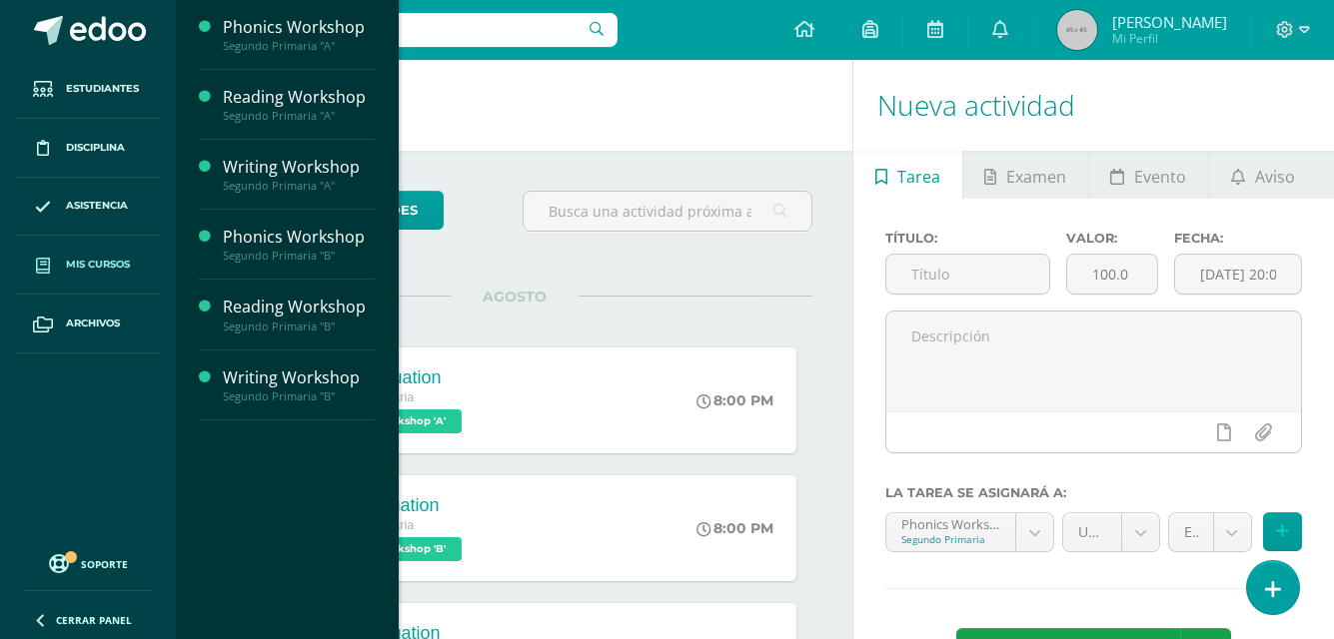
click at [126, 258] on span "Mis cursos" at bounding box center [98, 265] width 64 height 16
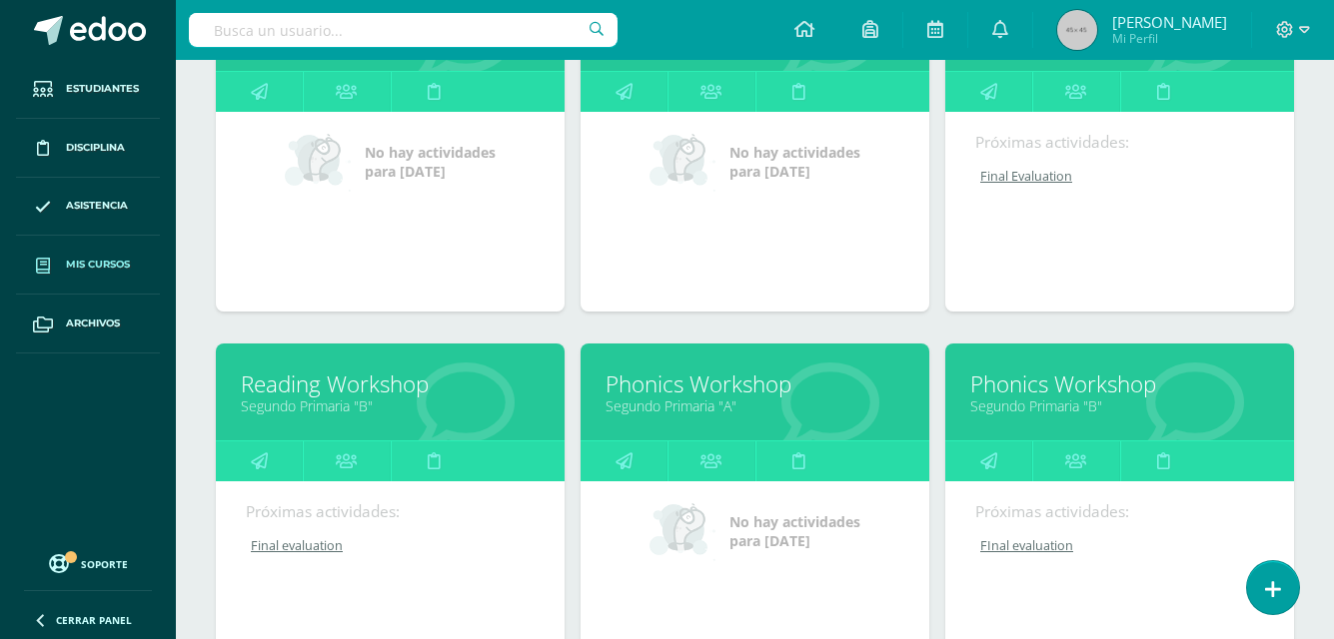
scroll to position [399, 0]
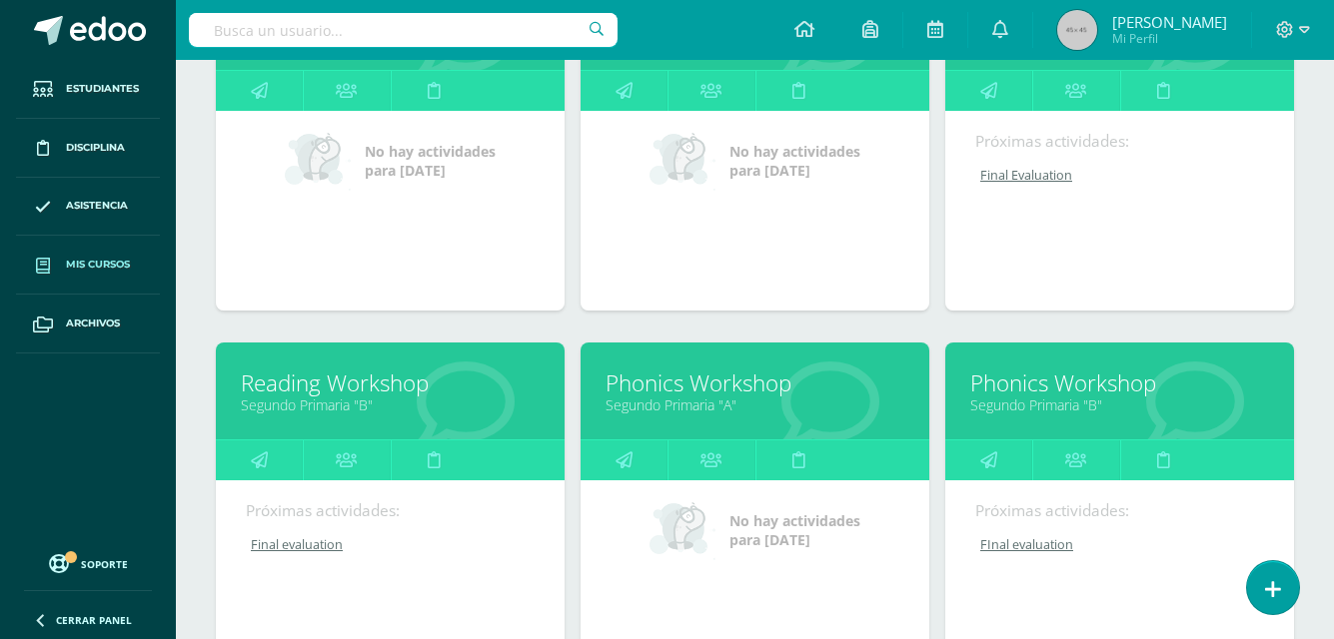
click at [333, 423] on div "Reading Workshop Segundo Primaria "B"" at bounding box center [390, 391] width 349 height 97
click at [368, 405] on link "Segundo Primaria "B"" at bounding box center [390, 405] width 299 height 19
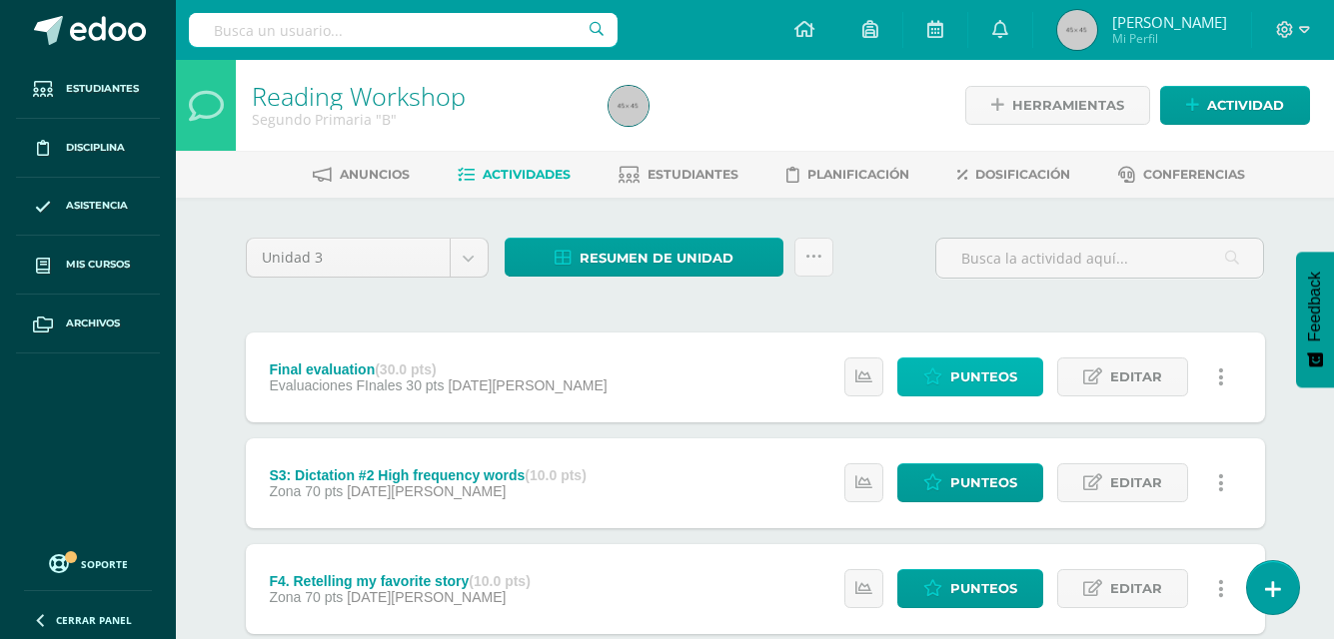
click at [965, 379] on span "Punteos" at bounding box center [983, 377] width 67 height 37
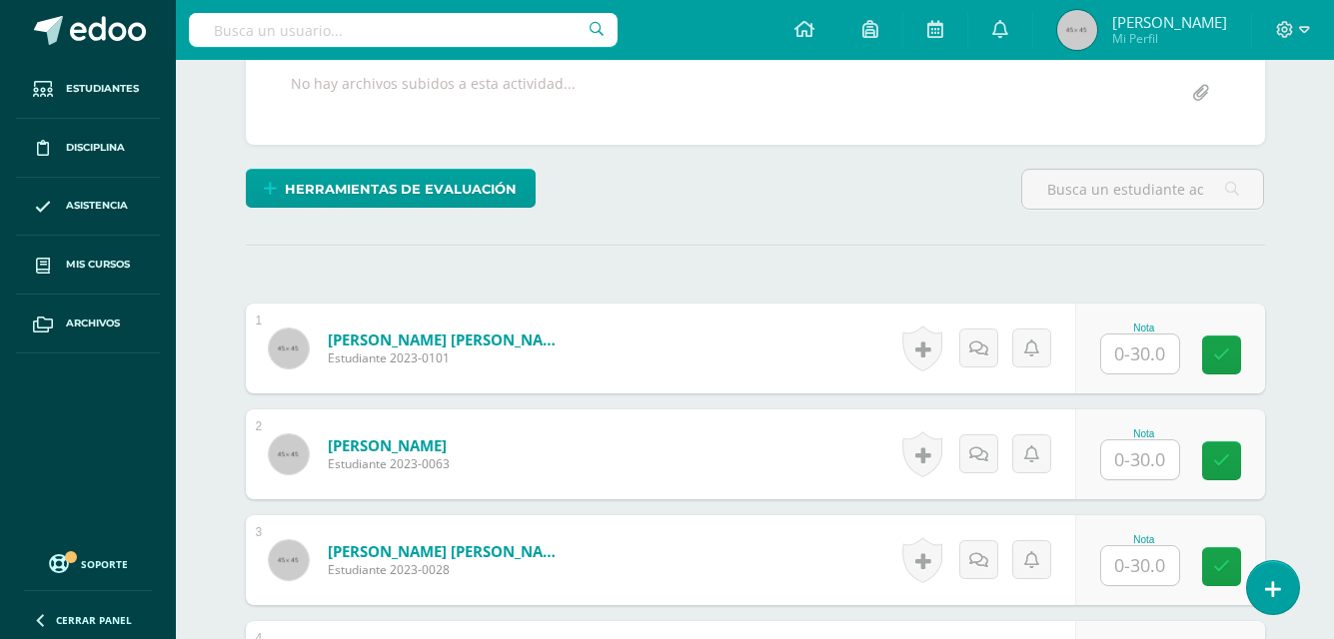
scroll to position [411, 0]
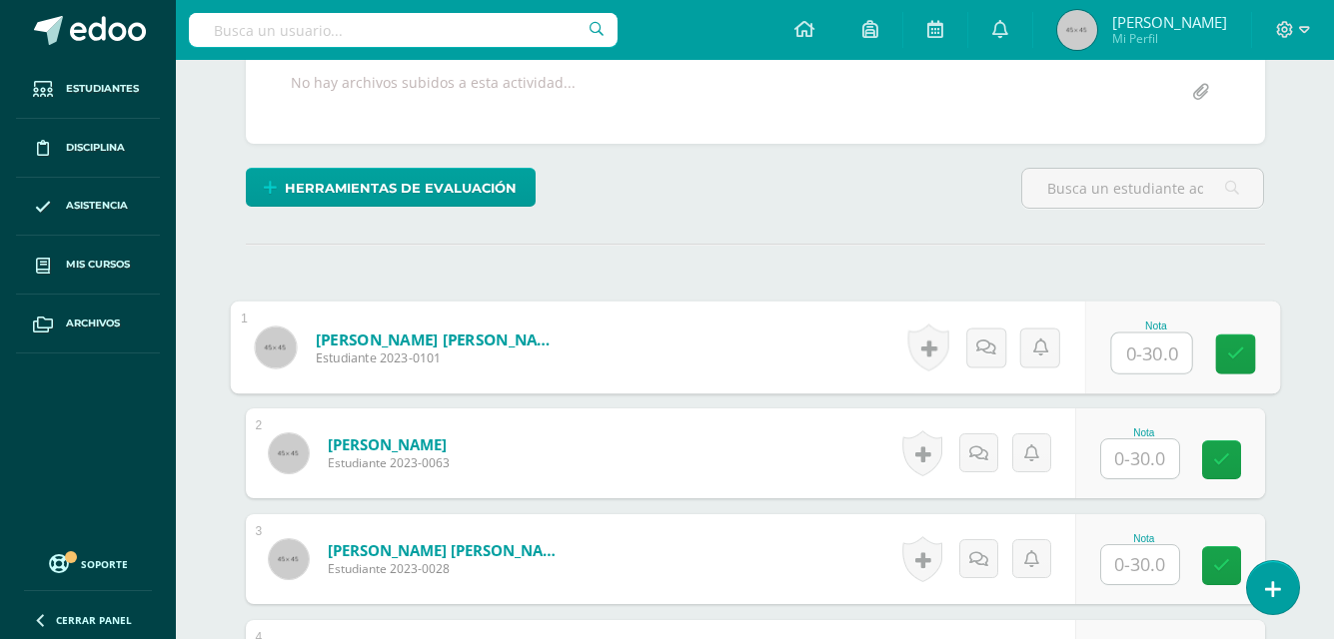
click at [1126, 364] on input "text" at bounding box center [1151, 354] width 80 height 40
type input "22"
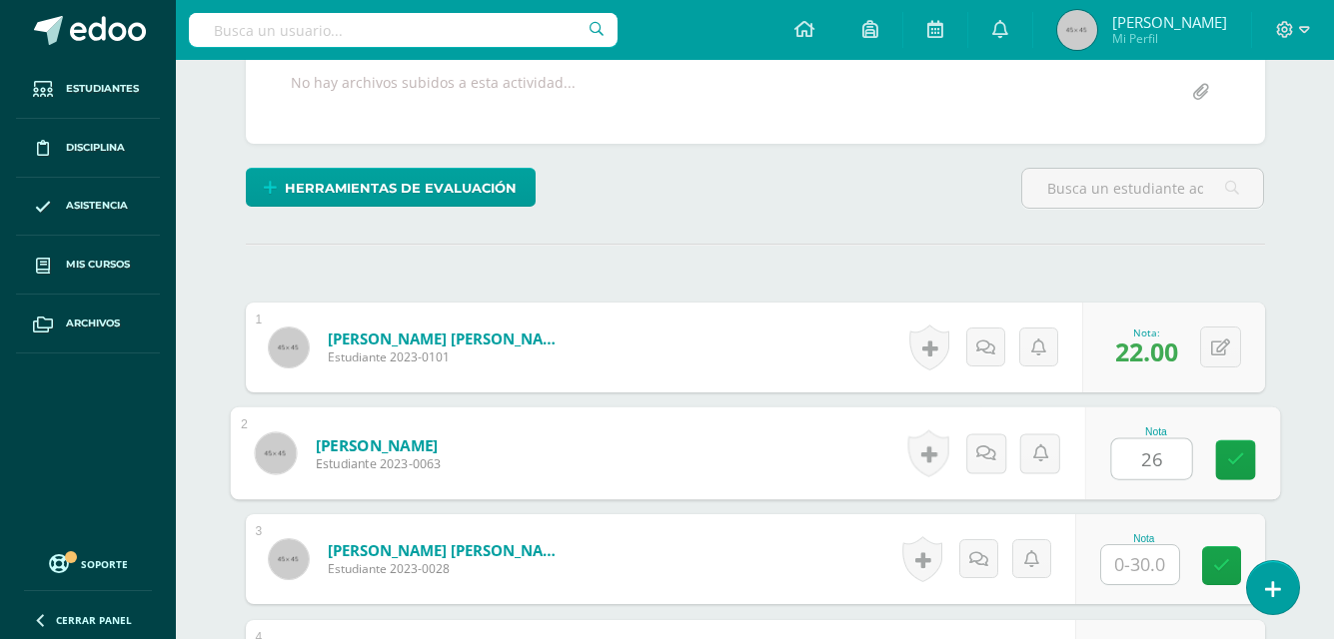
type input "26"
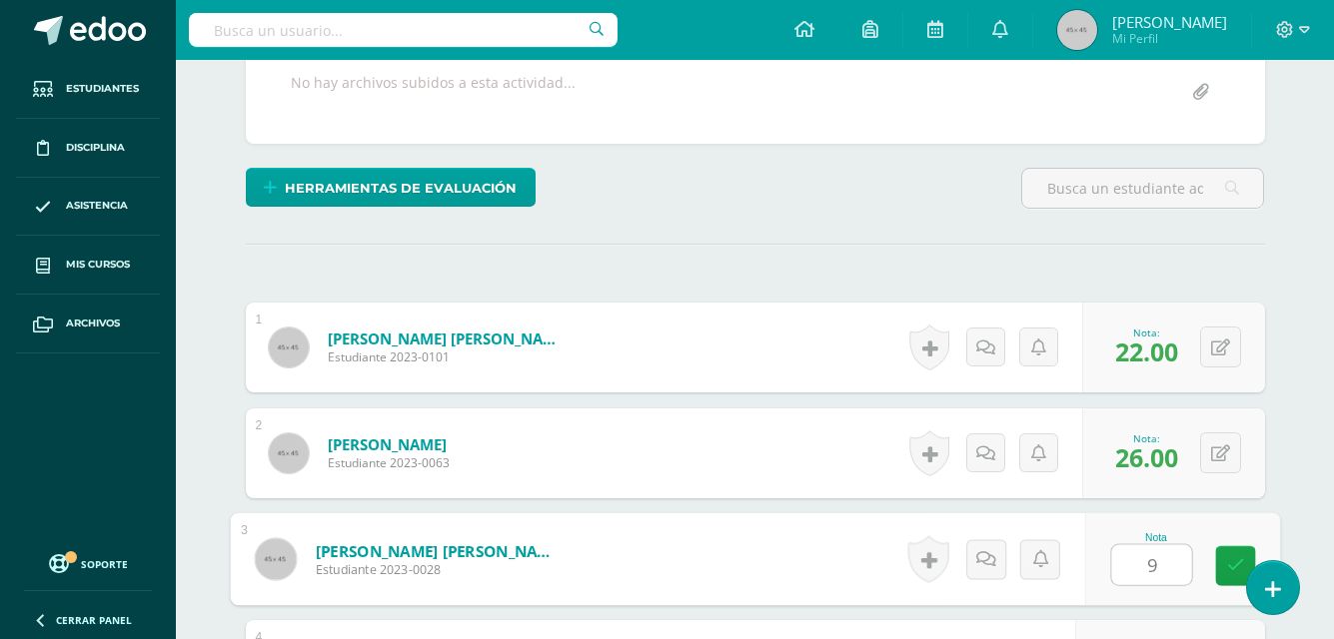
type input "9"
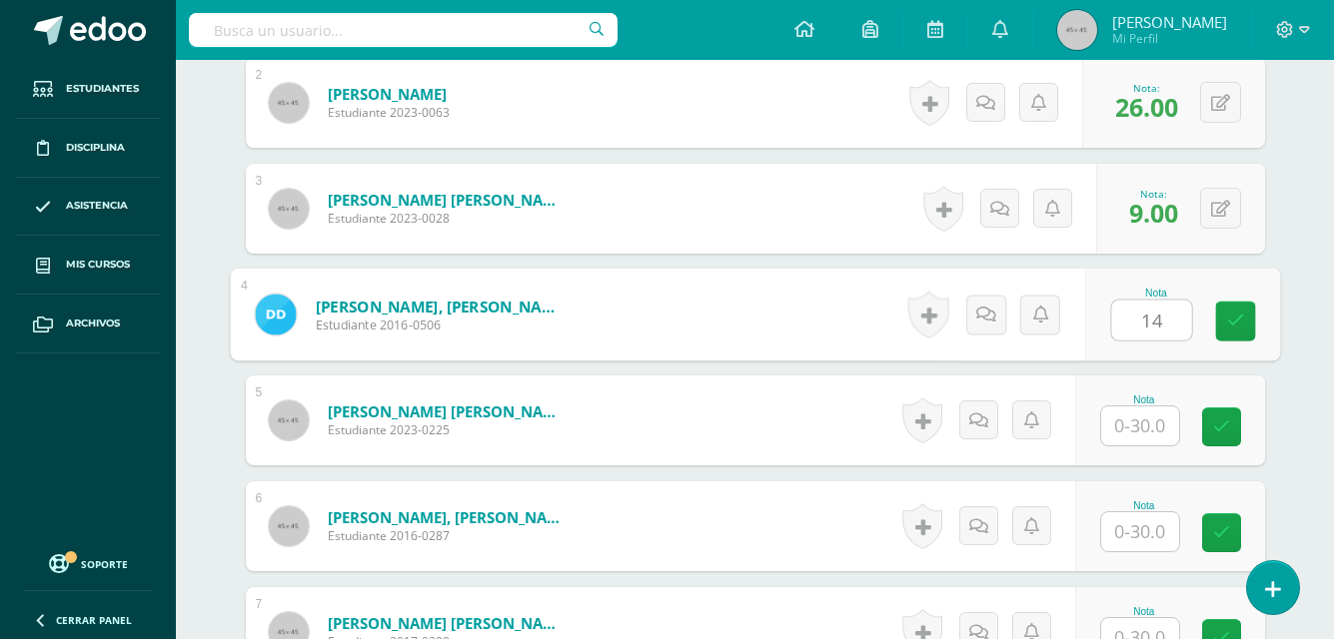
type input "14"
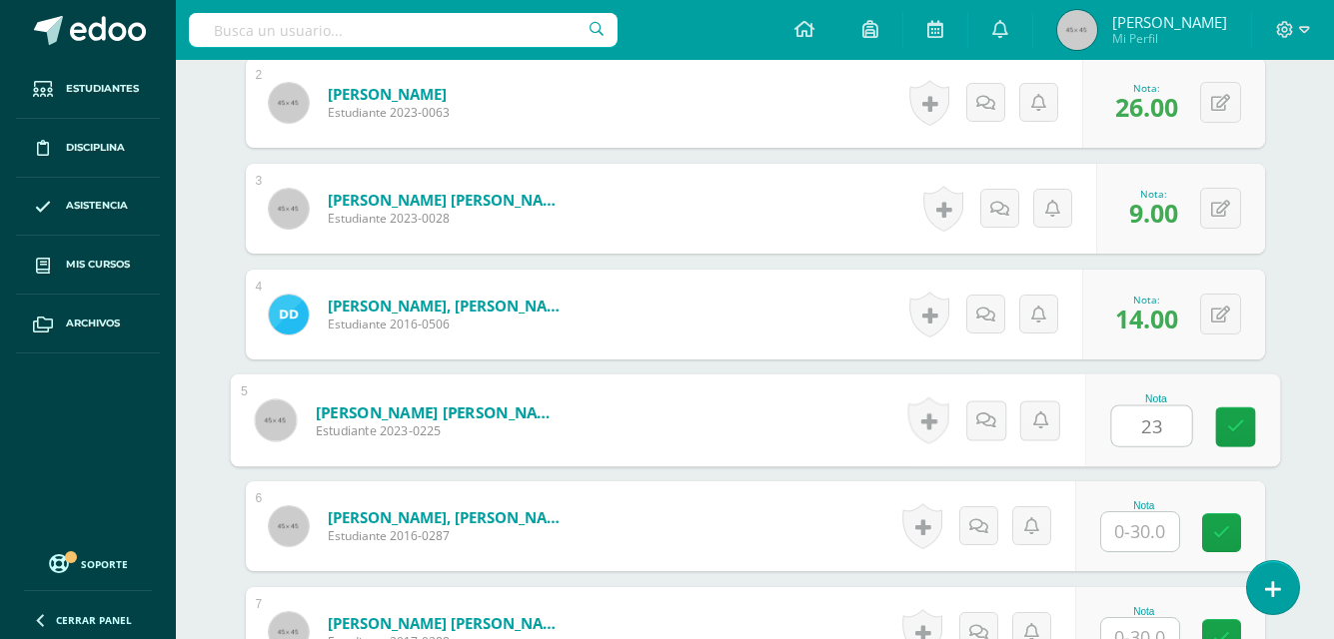
type input "23"
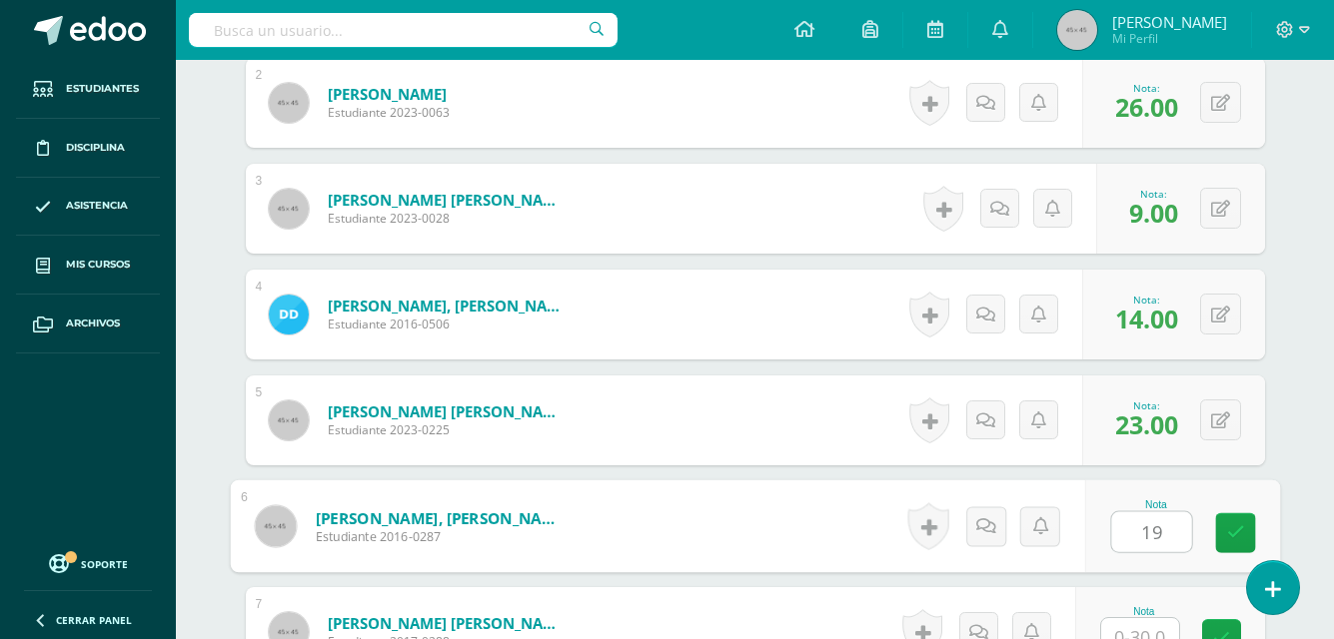
type input "19"
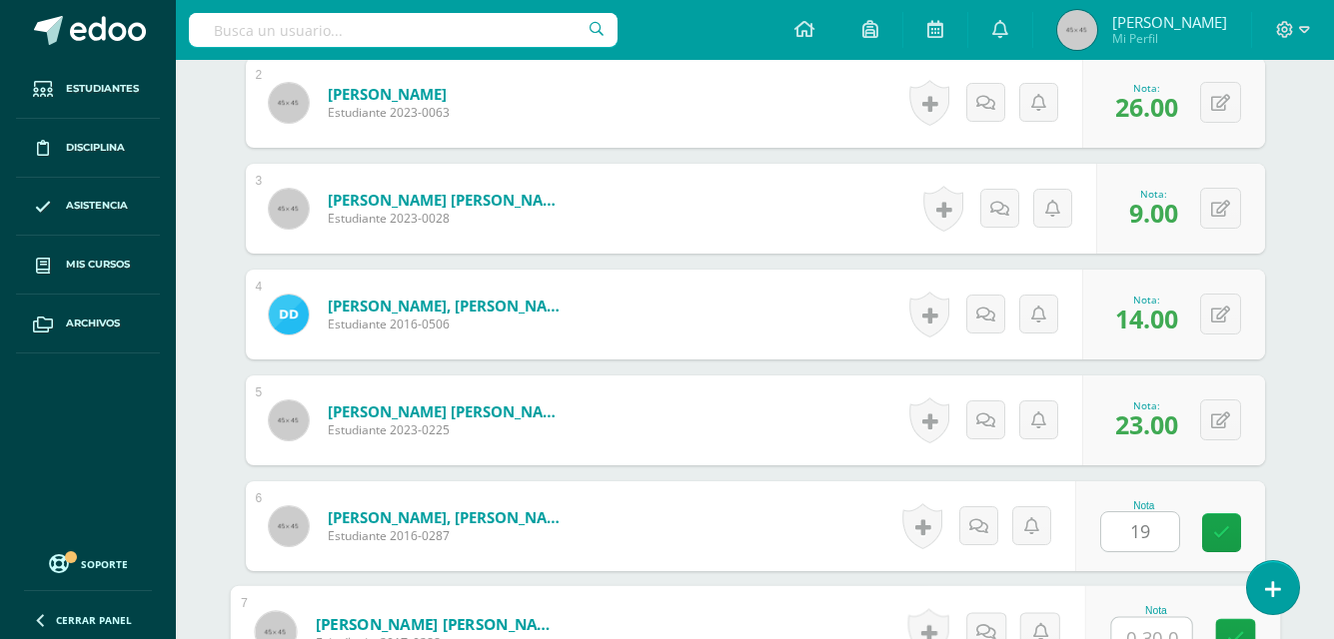
scroll to position [779, 0]
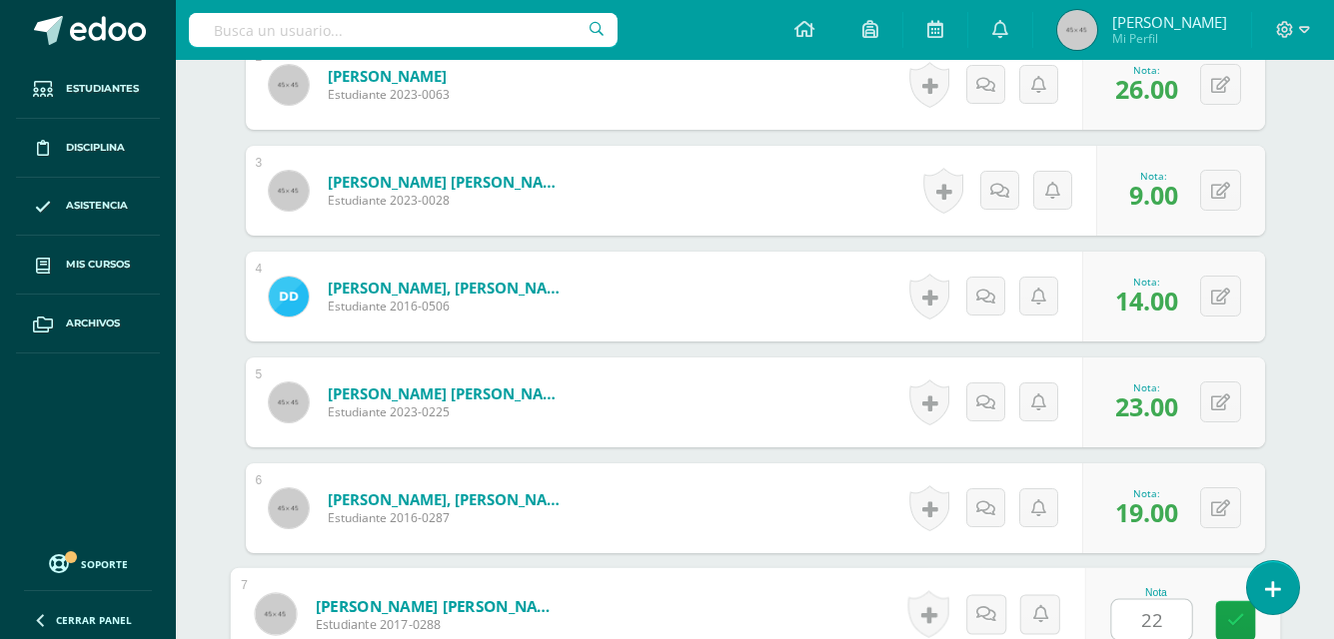
type input "22"
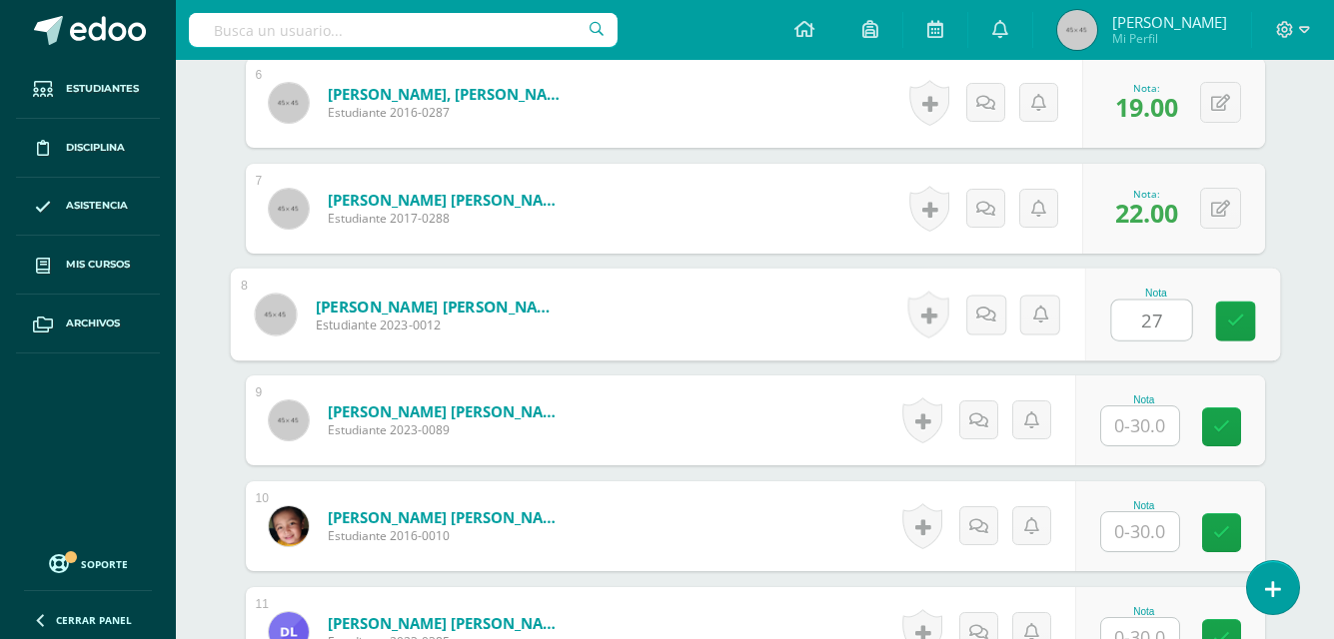
type input "27"
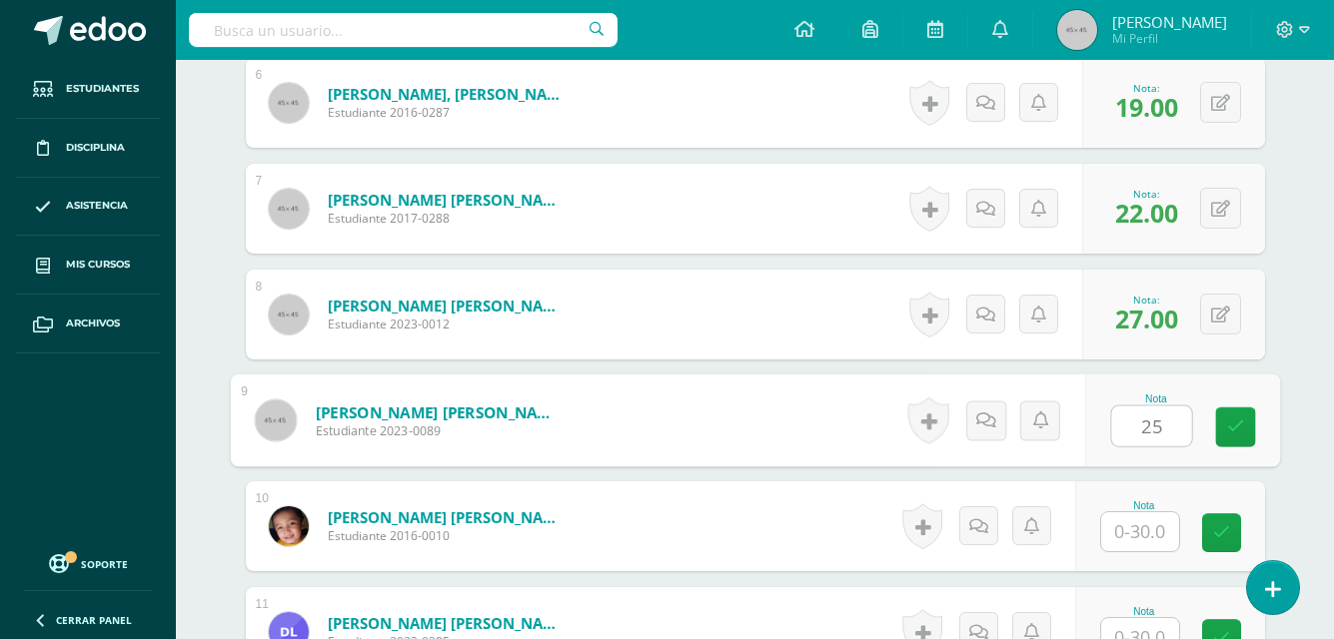
type input "25"
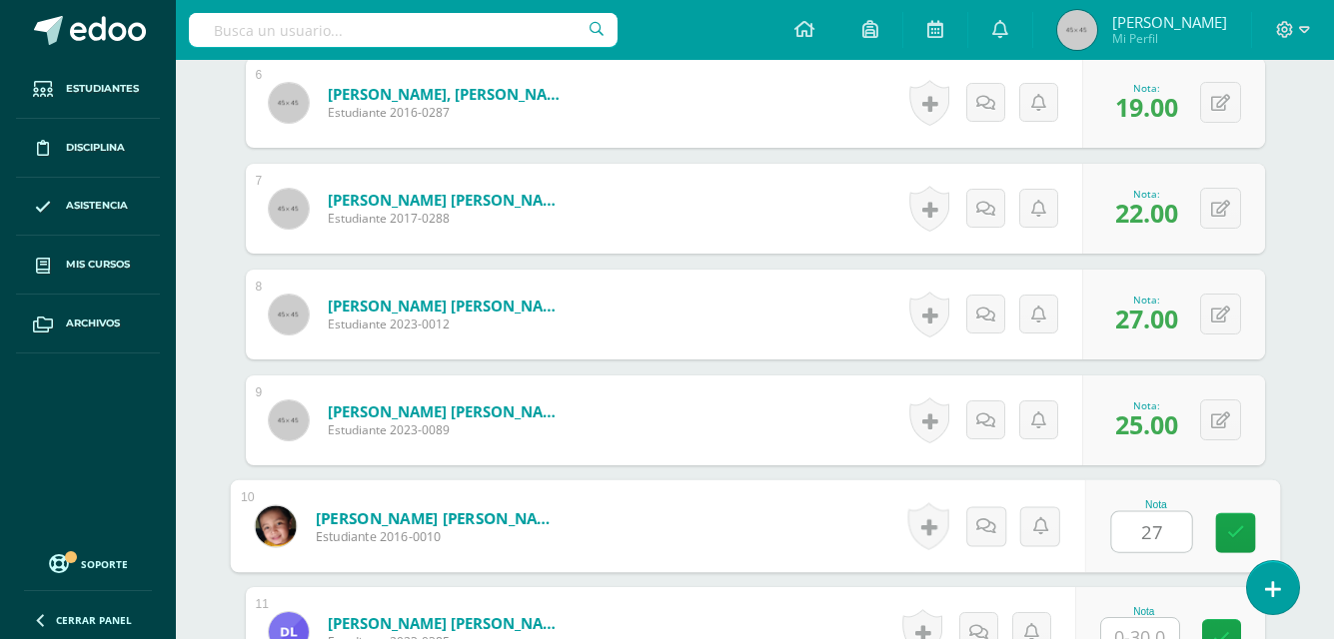
type input "27"
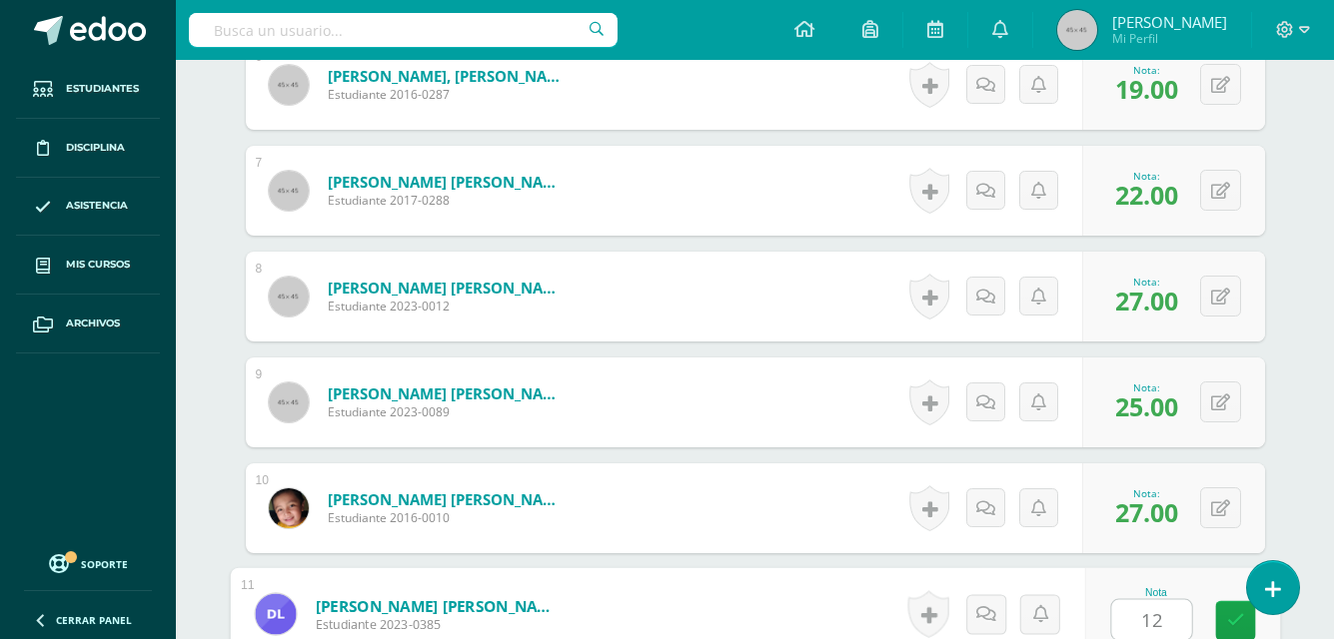
type input "12"
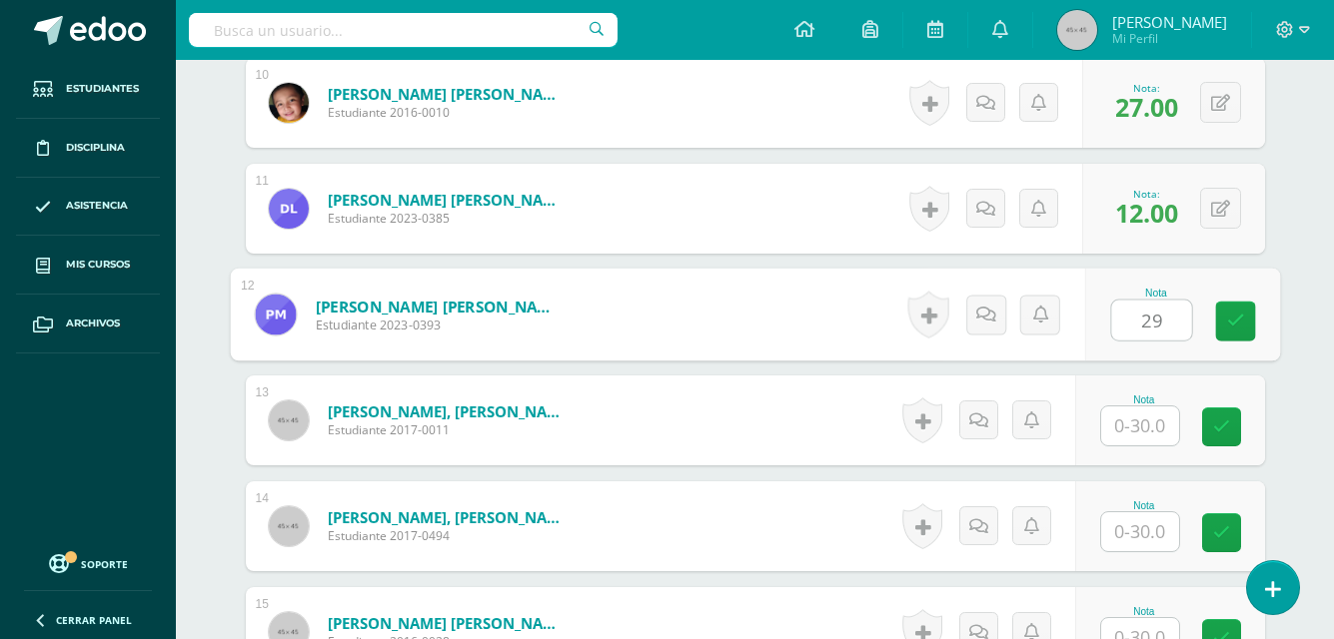
type input "29"
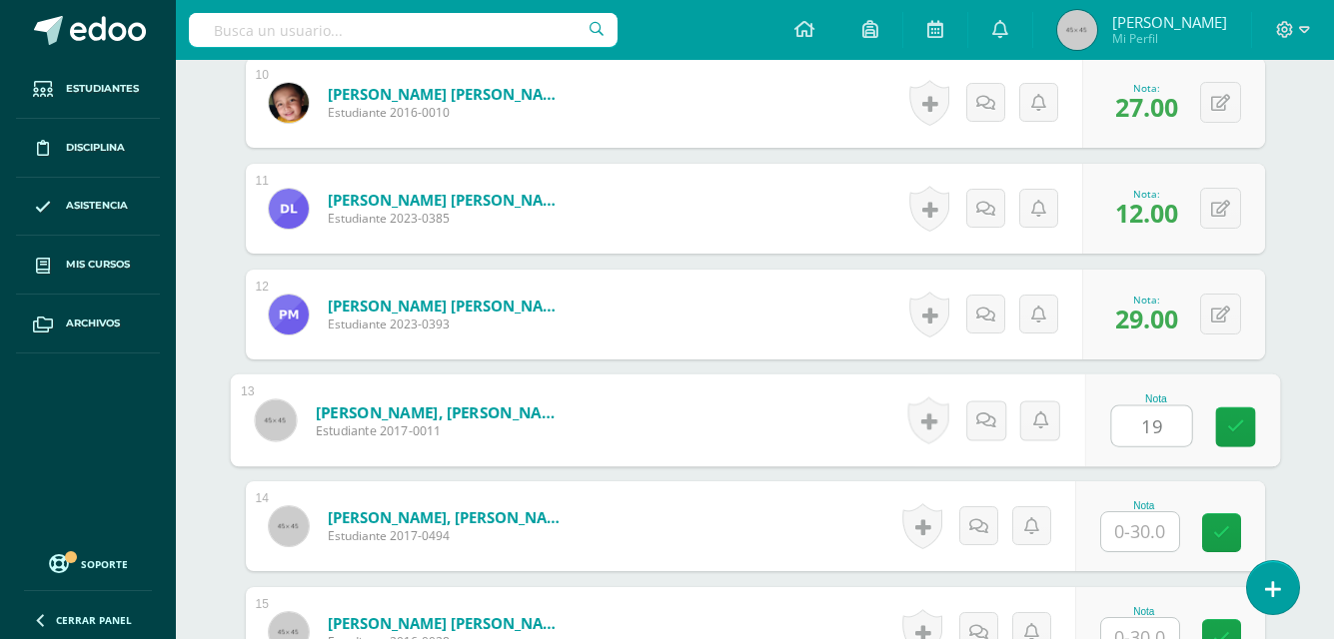
type input "19"
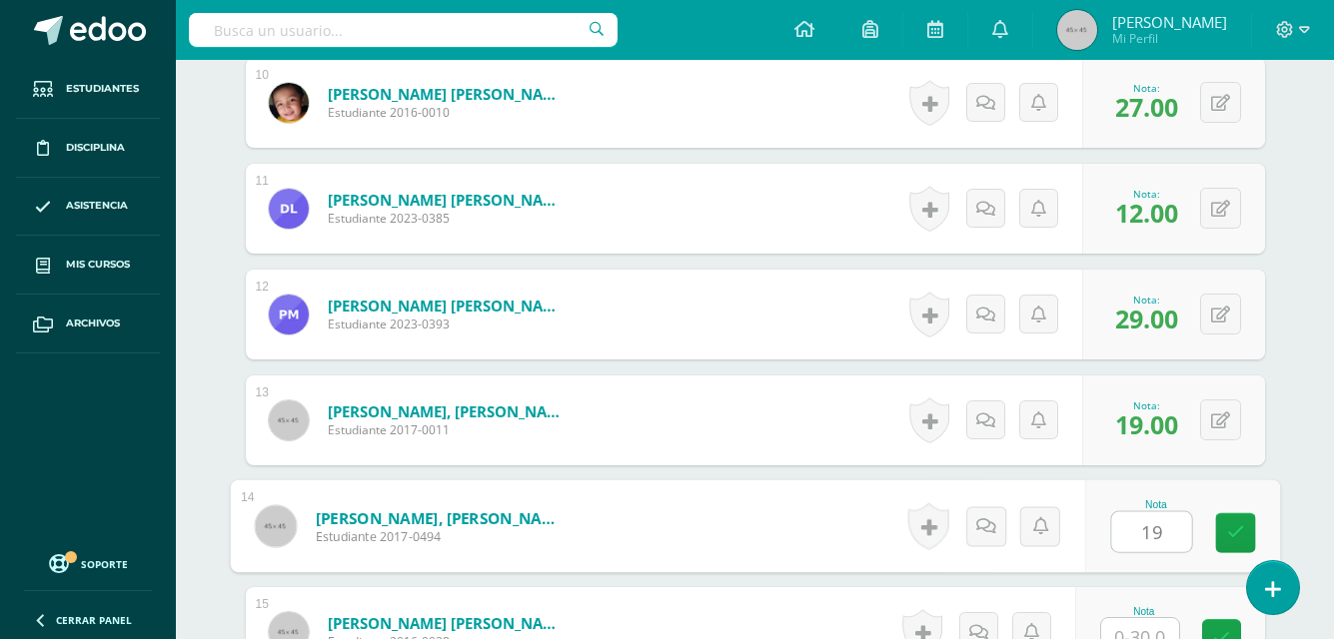
type input "19"
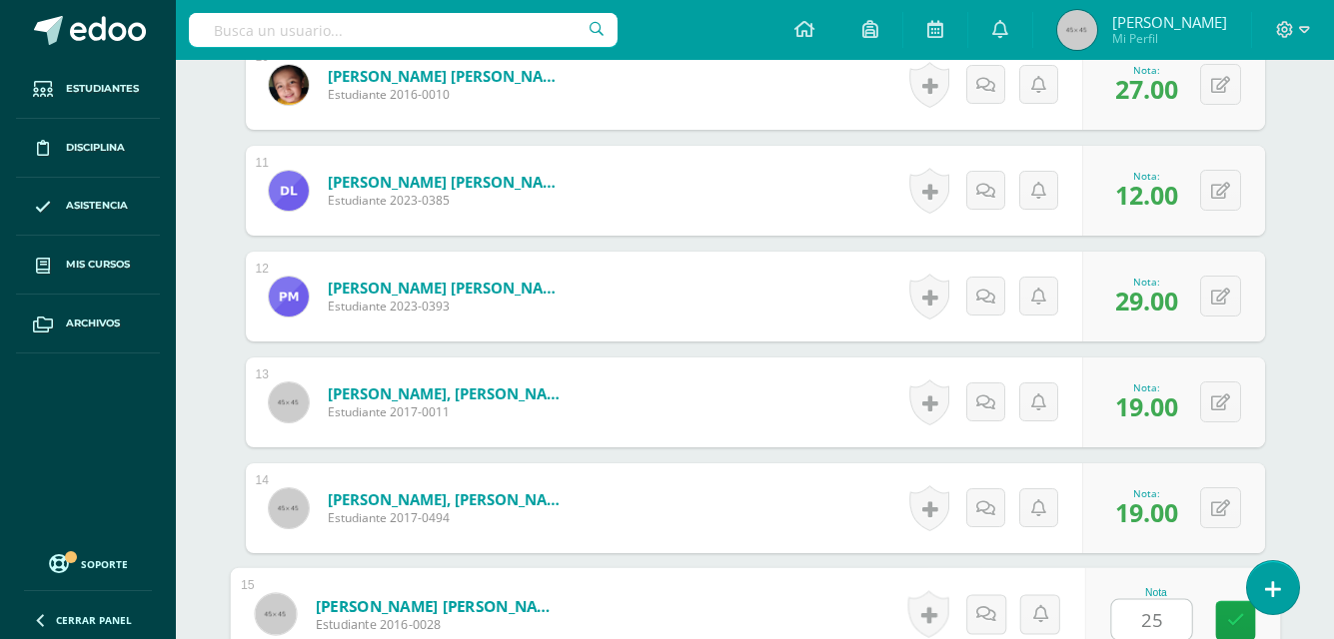
type input "25"
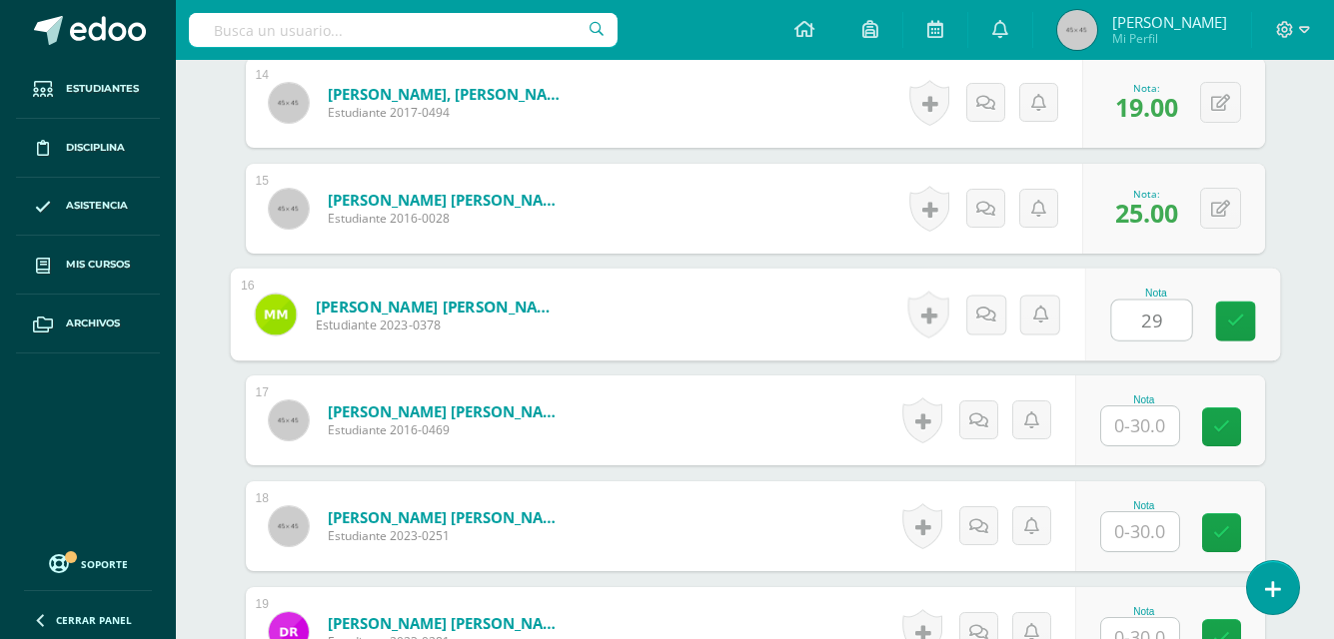
type input "29"
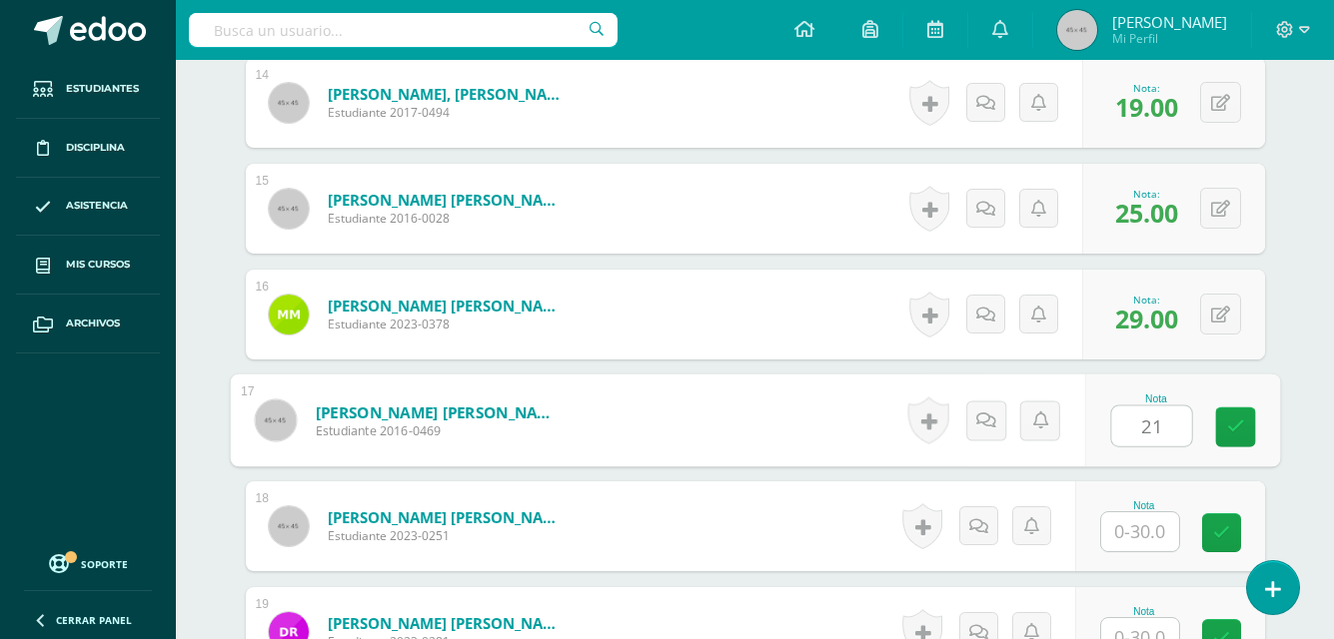
type input "21"
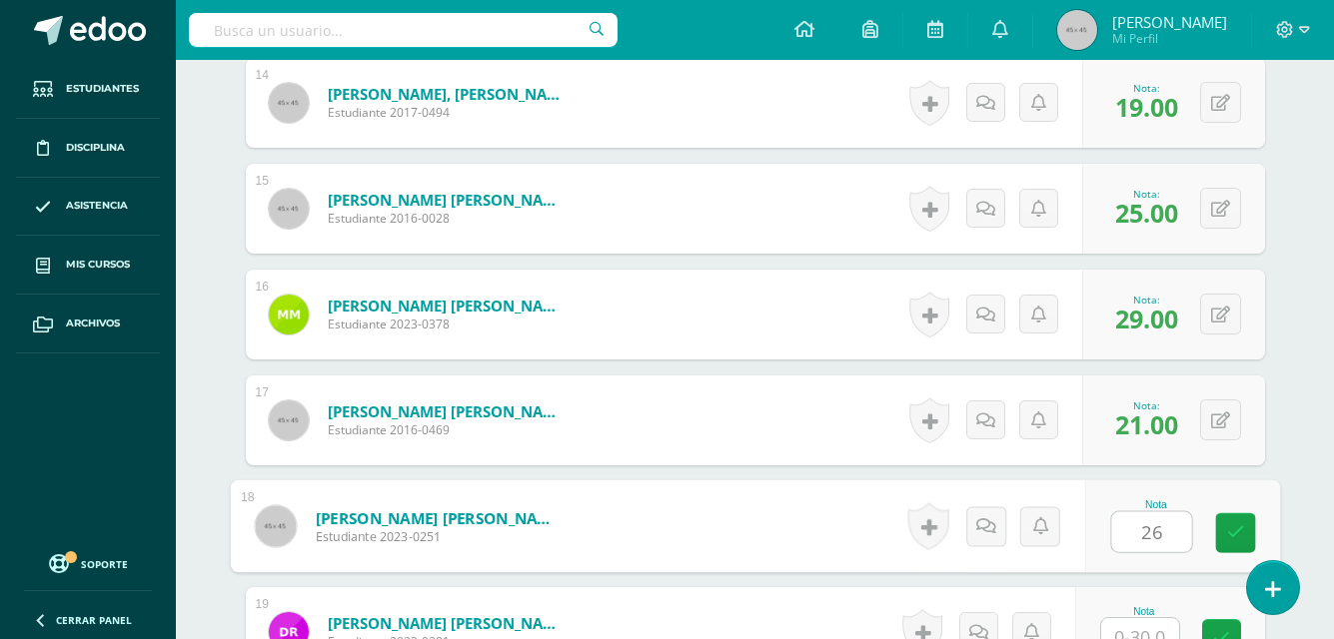
type input "26"
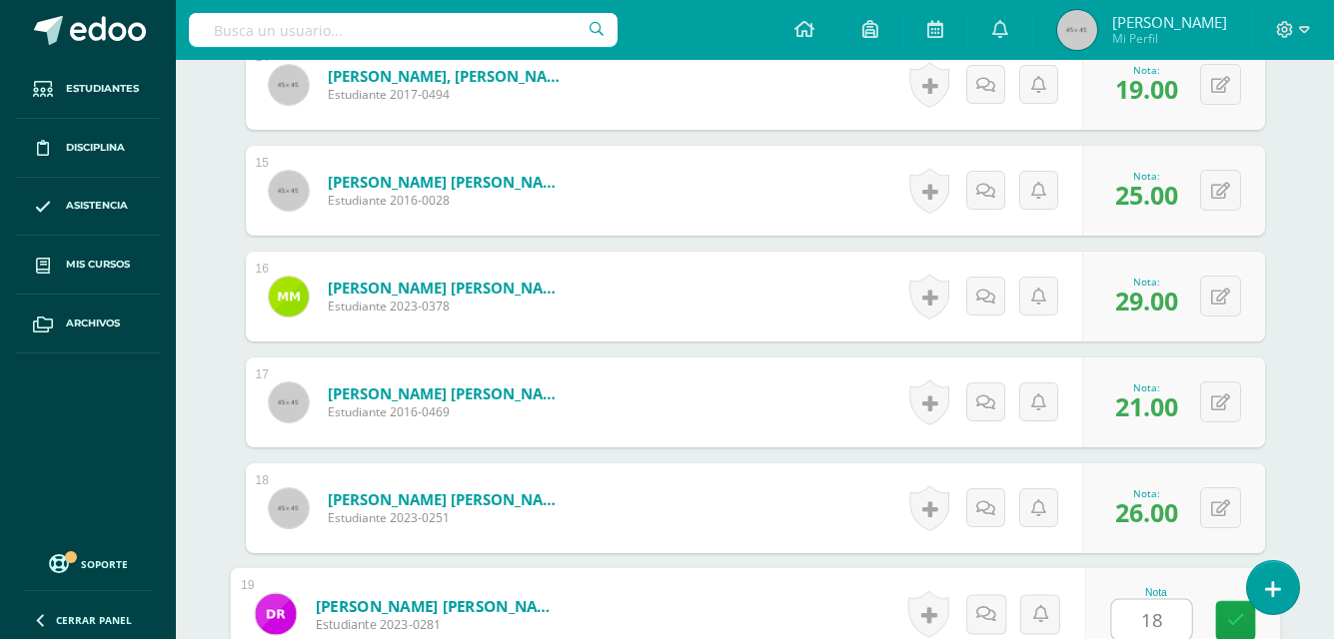
type input "18"
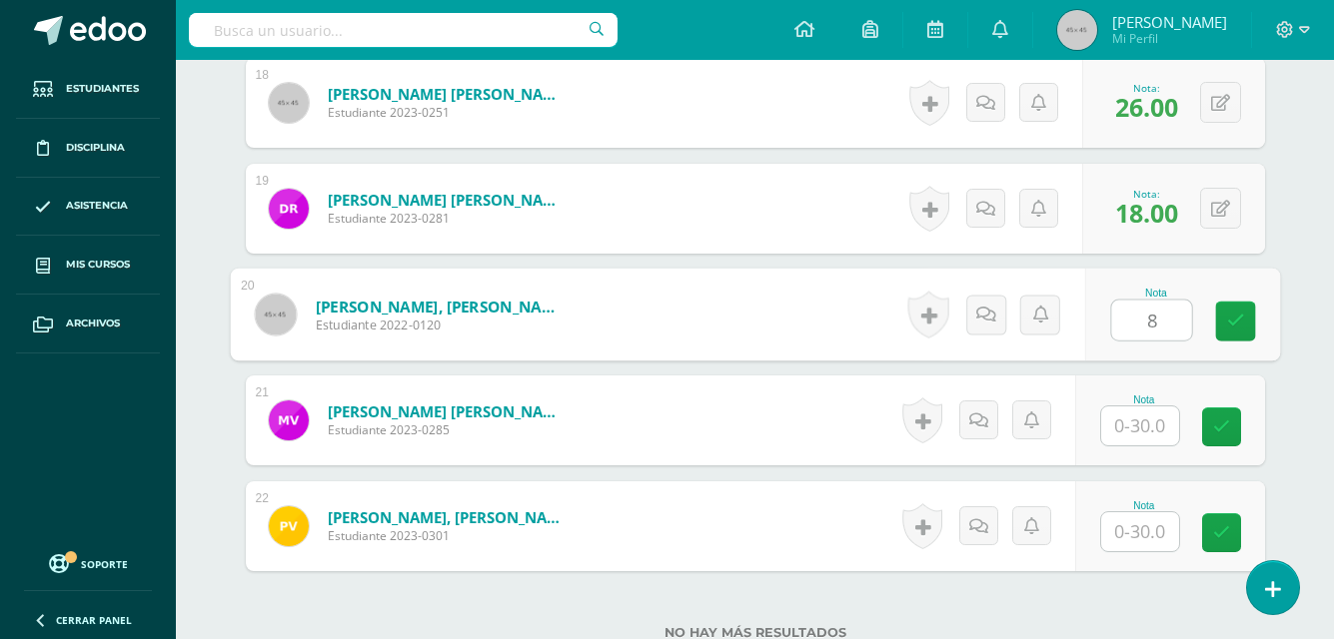
type input "8"
click at [1217, 321] on button at bounding box center [1234, 315] width 42 height 42
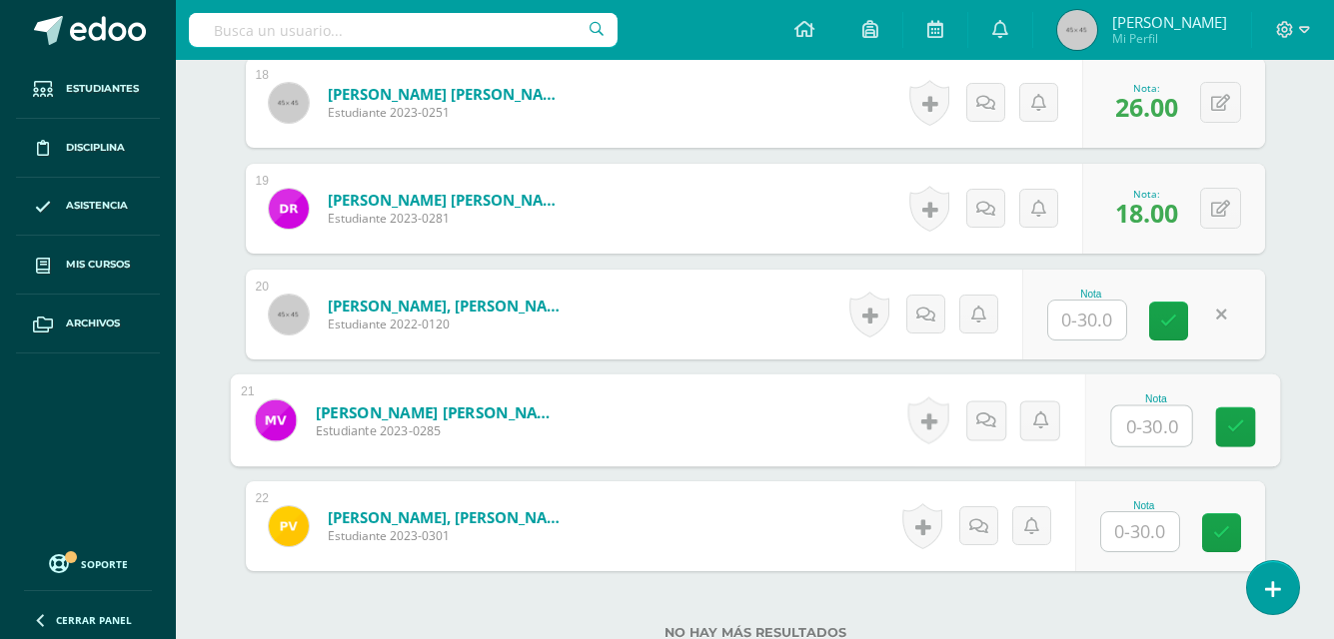
click at [1136, 439] on input "text" at bounding box center [1151, 427] width 80 height 40
type input "8"
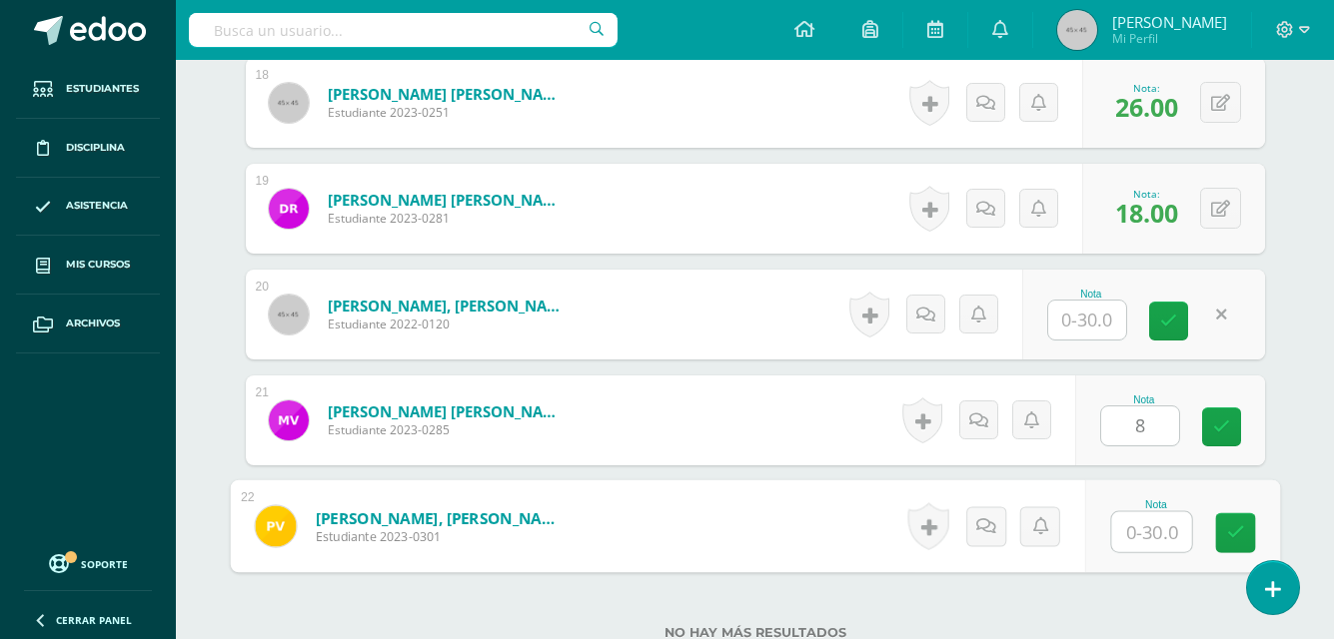
click at [1151, 525] on input "text" at bounding box center [1151, 532] width 80 height 40
type input "26"
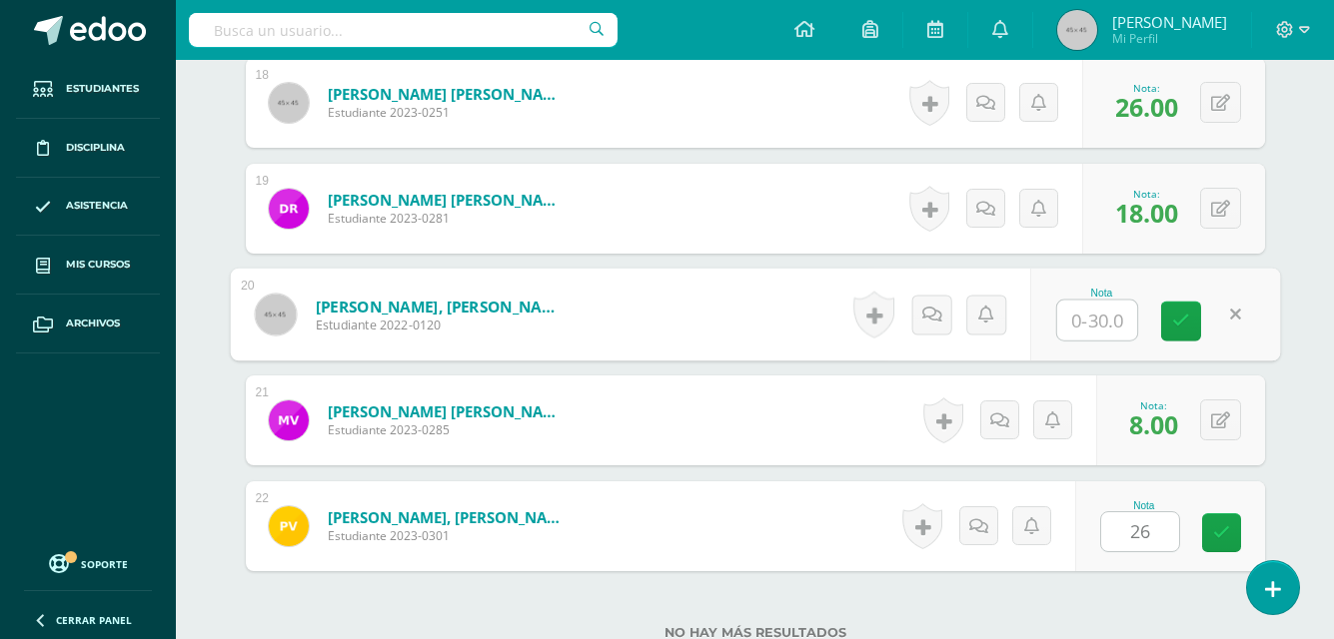
click at [1091, 333] on input "text" at bounding box center [1097, 321] width 80 height 40
type input "19"
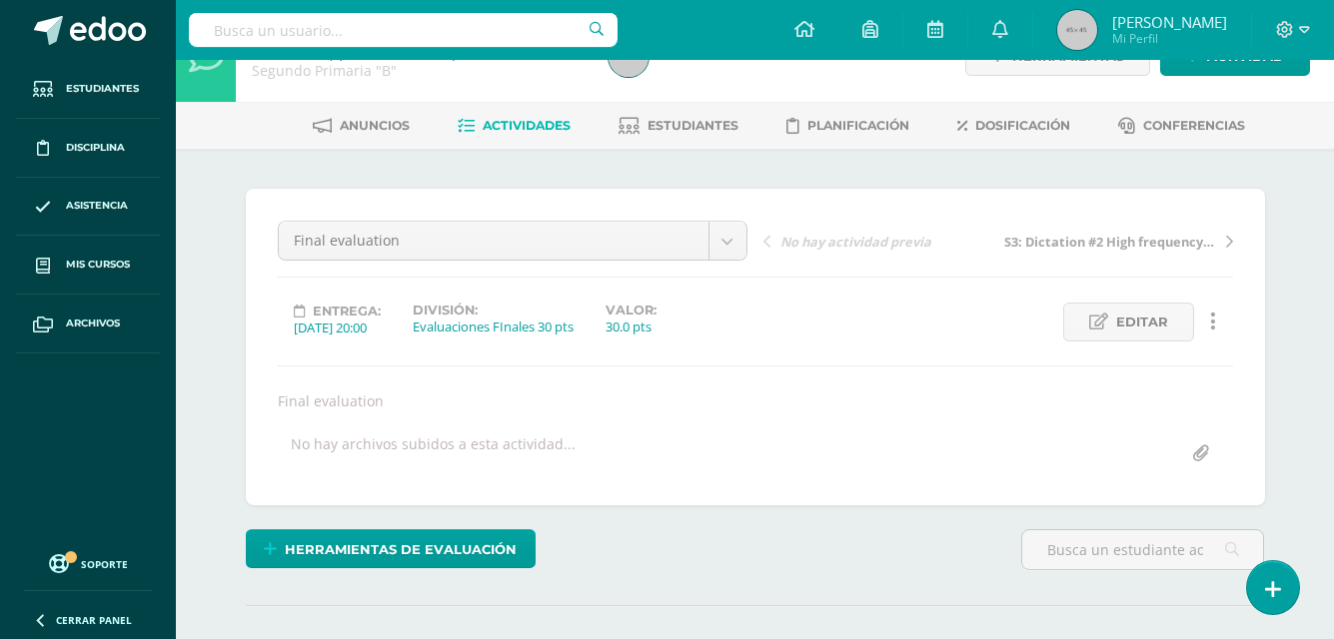
scroll to position [0, 0]
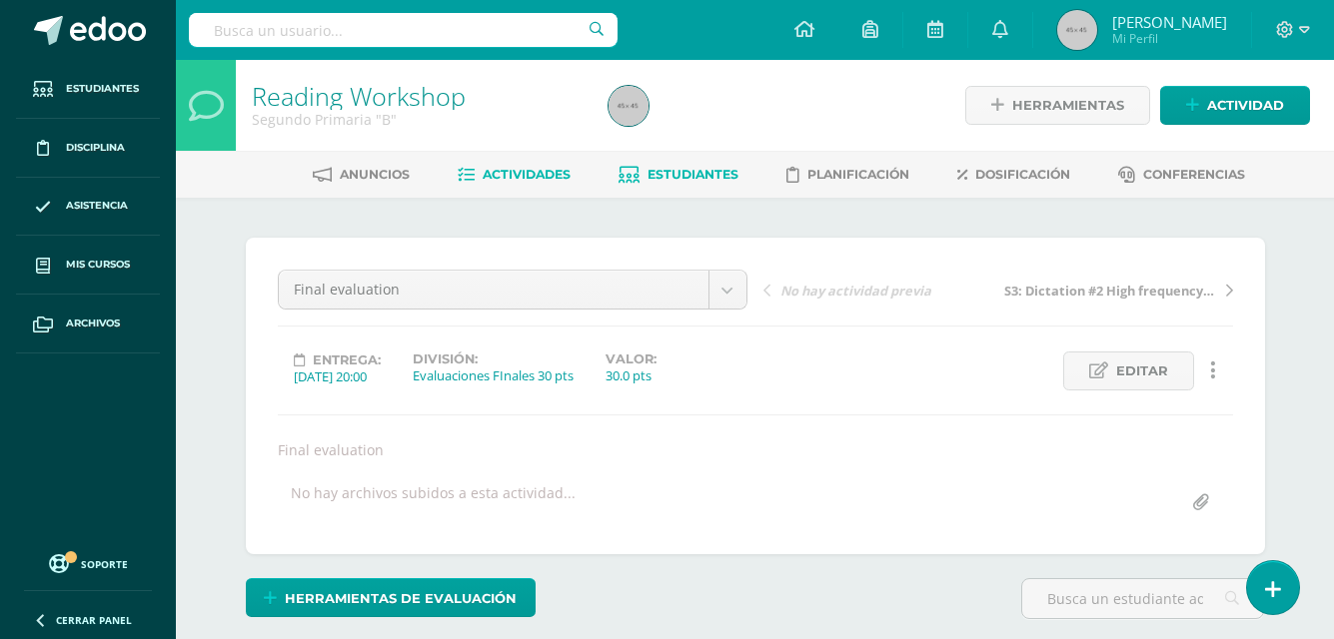
click at [692, 174] on span "Estudiantes" at bounding box center [692, 174] width 91 height 15
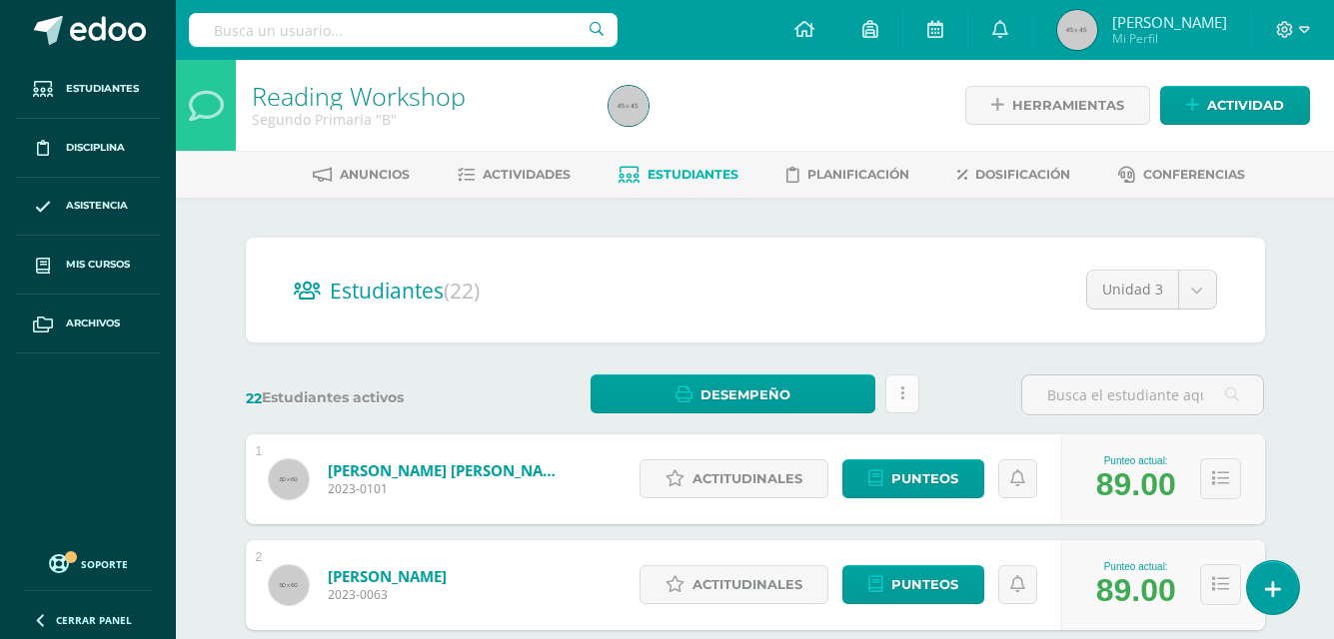
click at [898, 402] on link at bounding box center [902, 394] width 34 height 39
click at [735, 302] on h2 "Estudiantes (22)" at bounding box center [755, 290] width 923 height 41
click at [534, 177] on span "Actividades" at bounding box center [527, 174] width 88 height 15
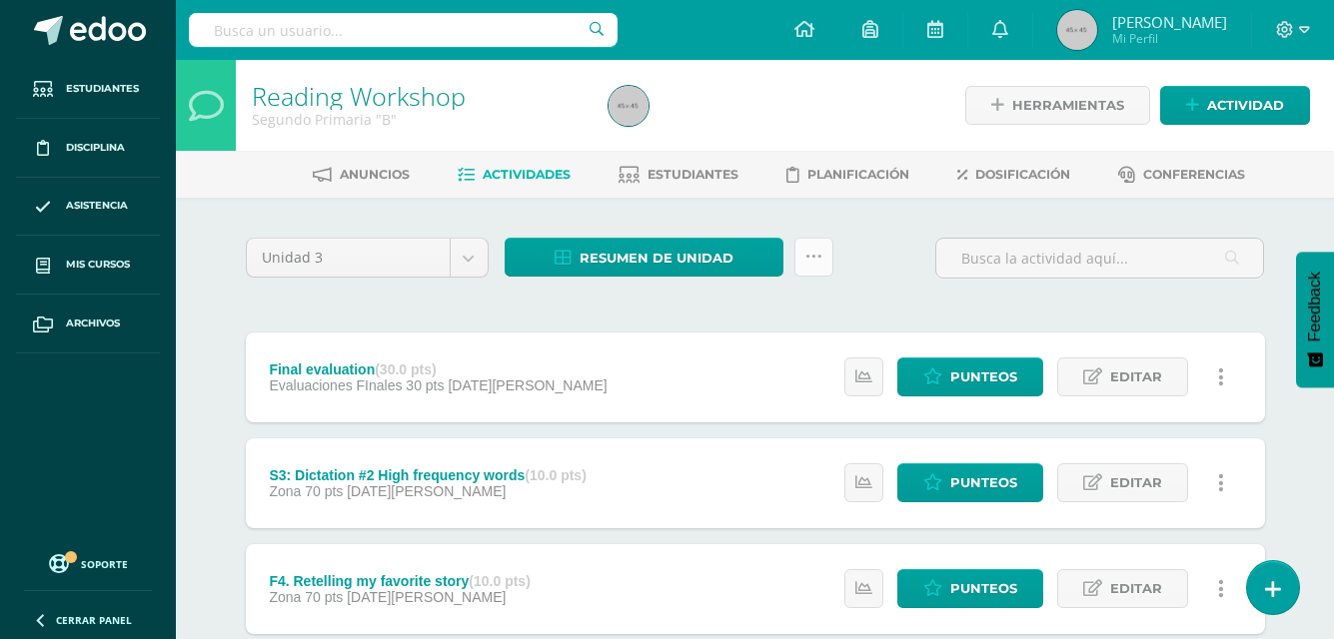
click at [819, 250] on icon at bounding box center [813, 257] width 17 height 17
click at [689, 253] on span "Resumen de unidad" at bounding box center [656, 258] width 154 height 37
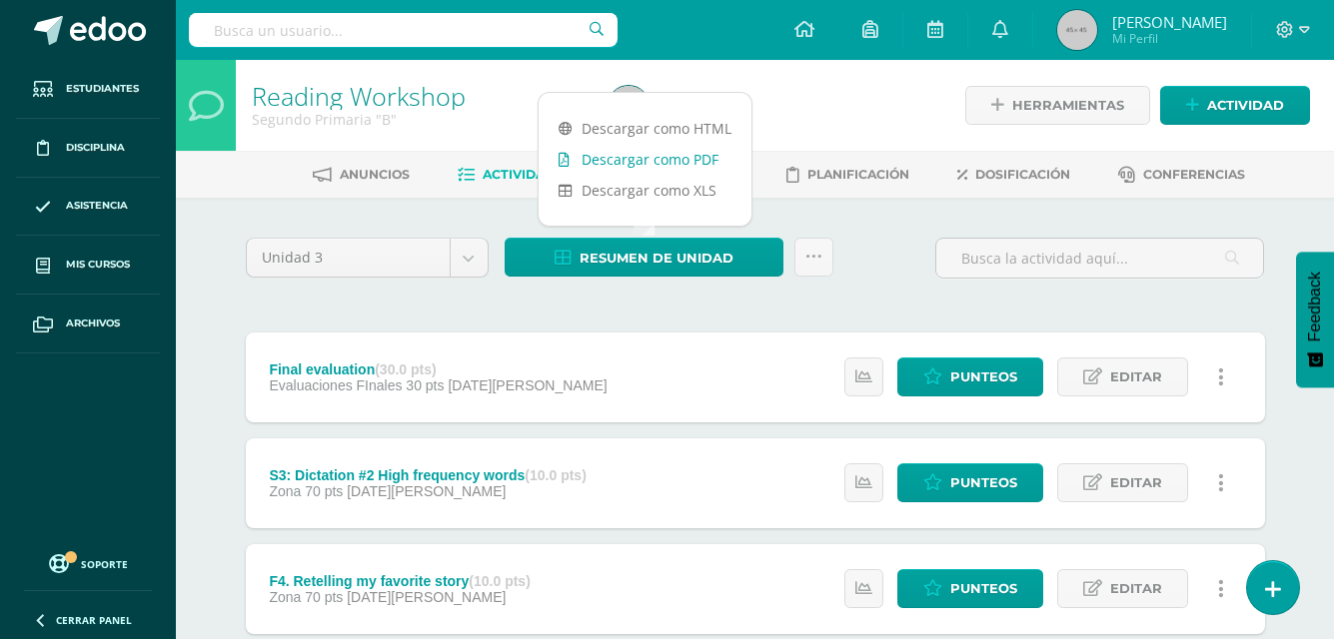
click at [662, 165] on link "Descargar como PDF" at bounding box center [644, 159] width 213 height 31
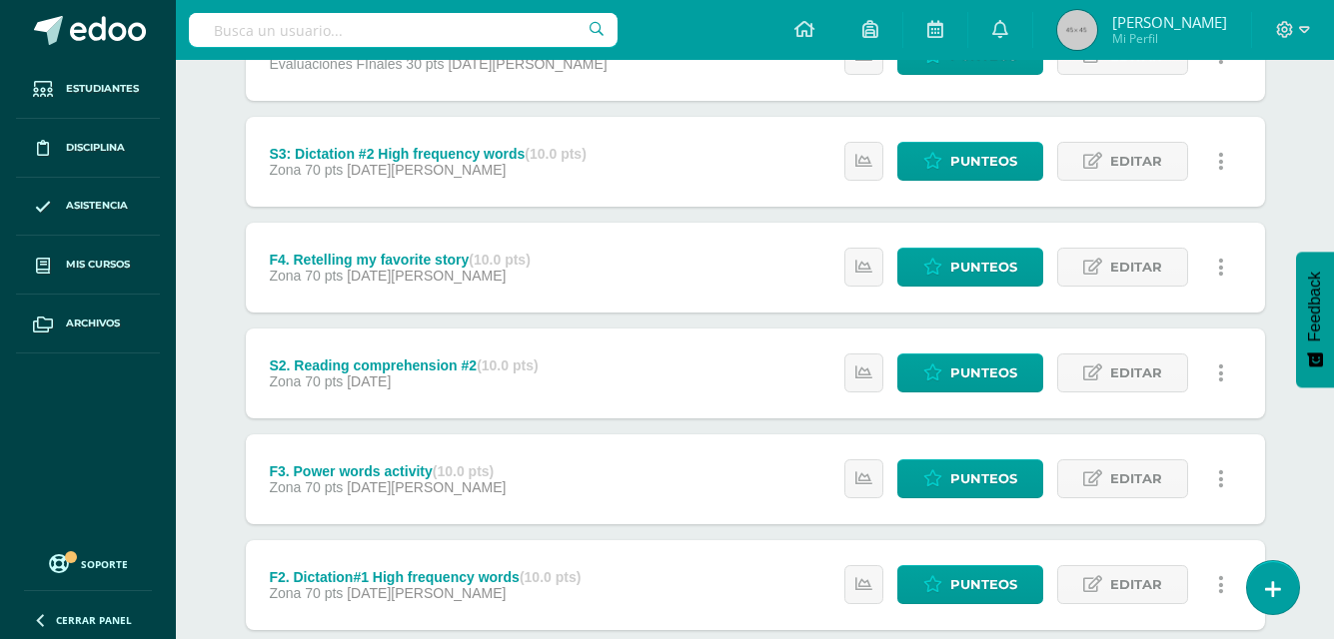
scroll to position [320, 0]
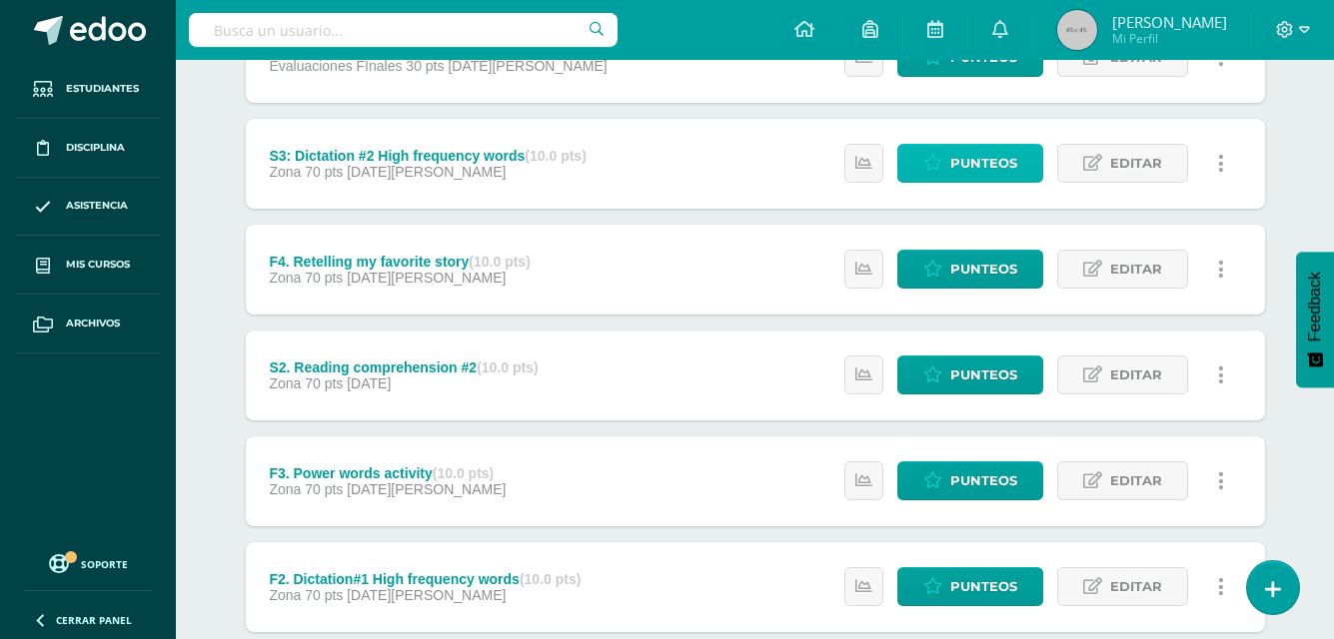
click at [959, 156] on span "Punteos" at bounding box center [983, 163] width 67 height 37
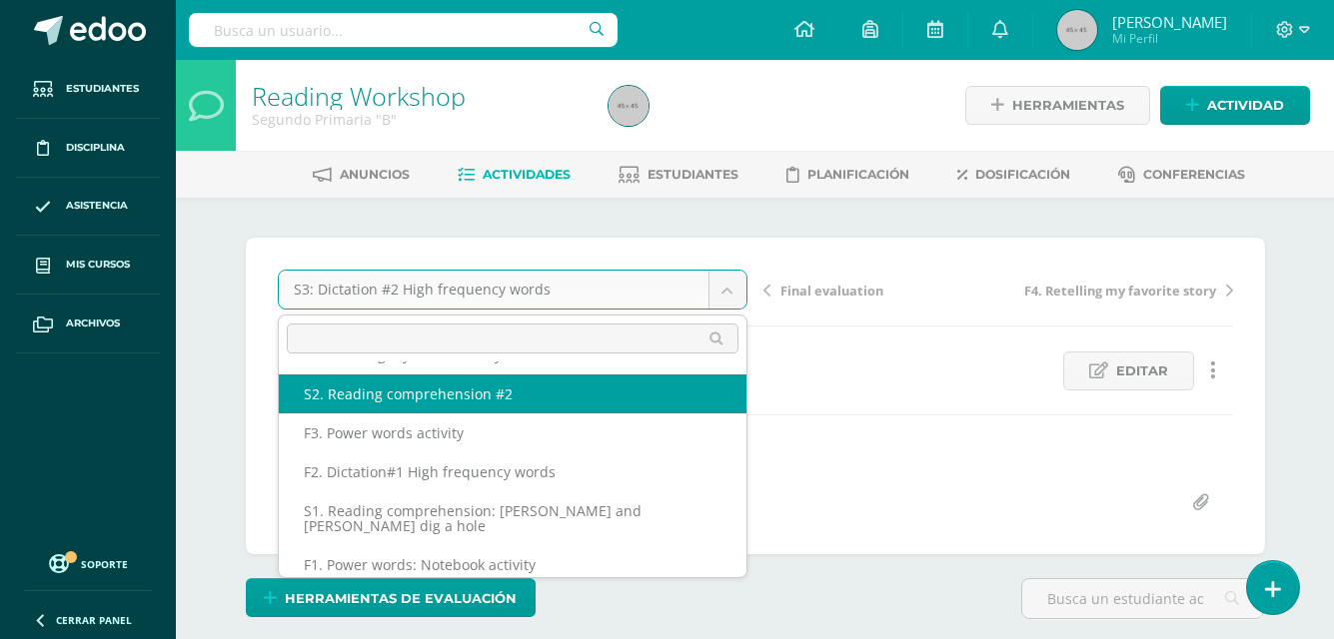
scroll to position [112, 0]
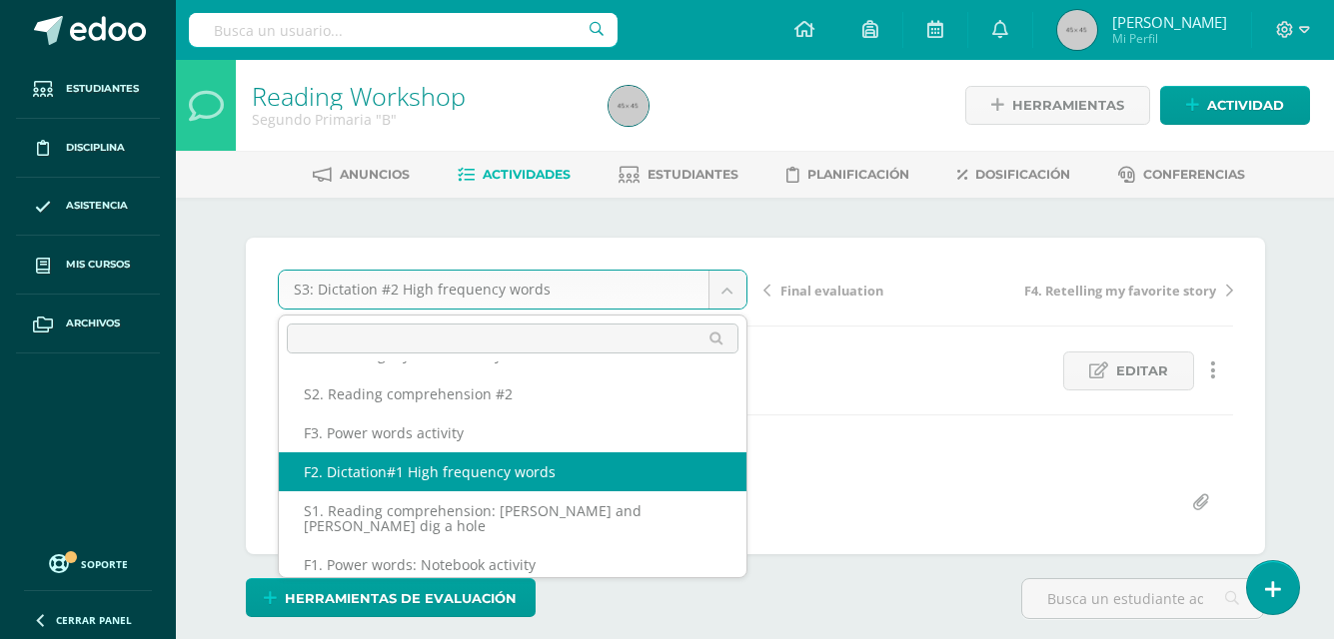
select select "/dashboard/teacher/grade-activity/42677/"
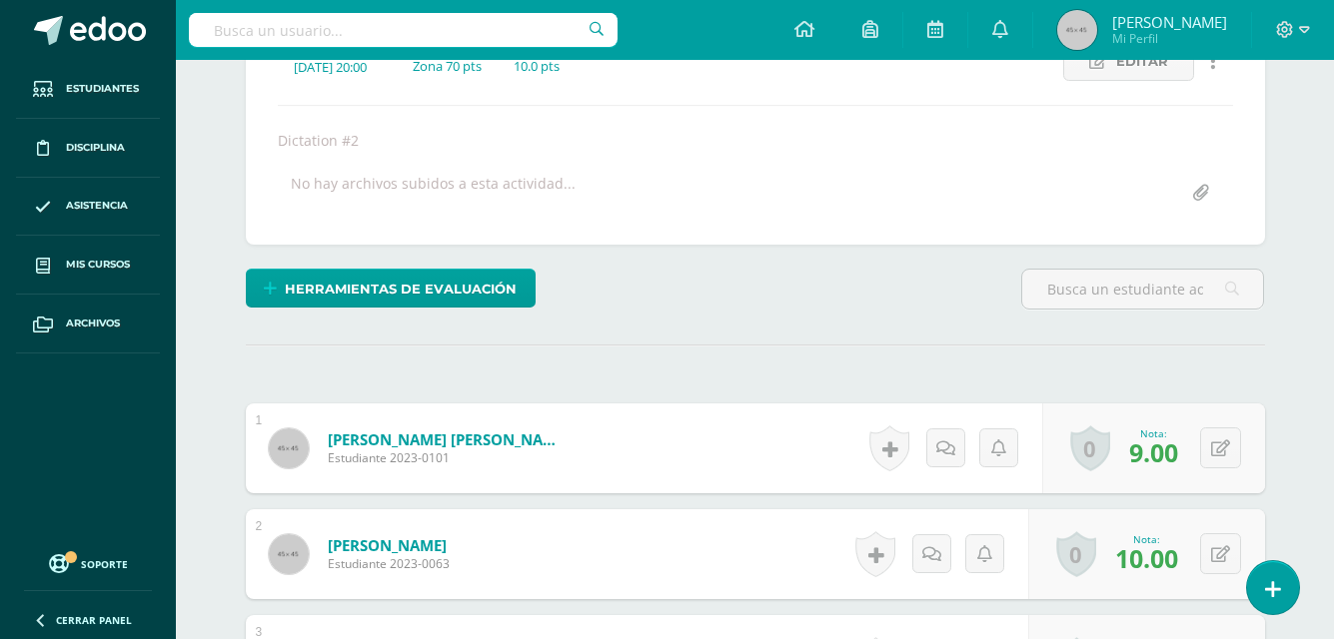
scroll to position [312, 0]
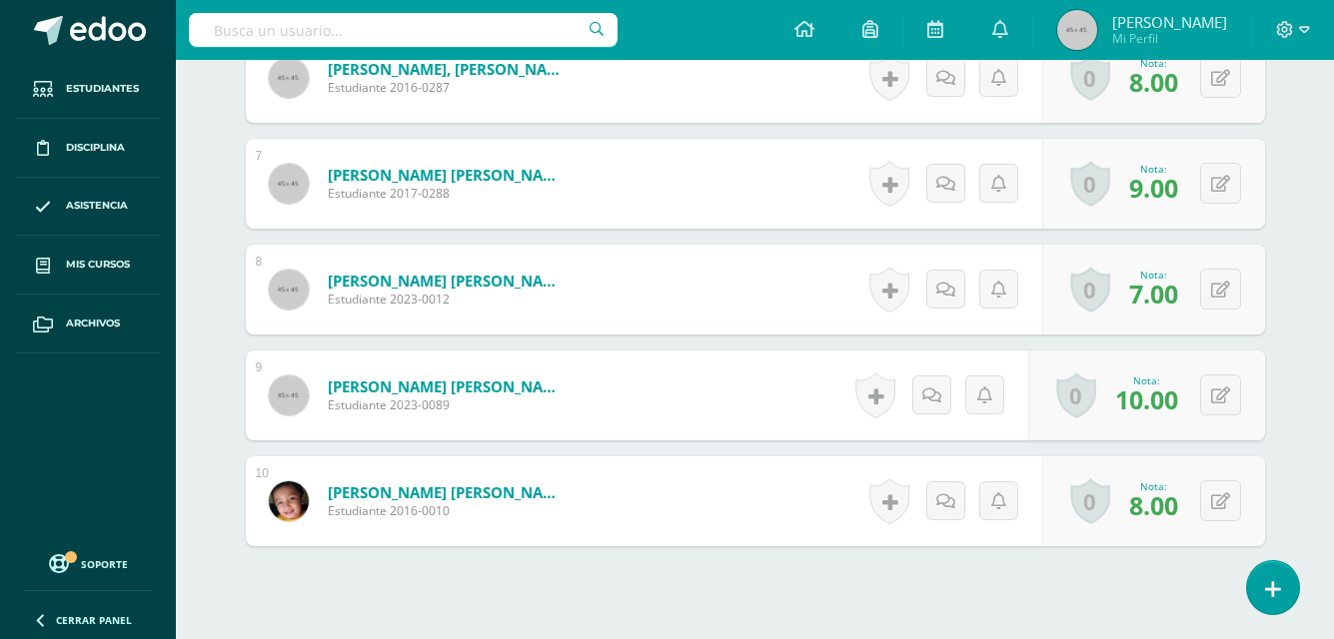
scroll to position [1221, 0]
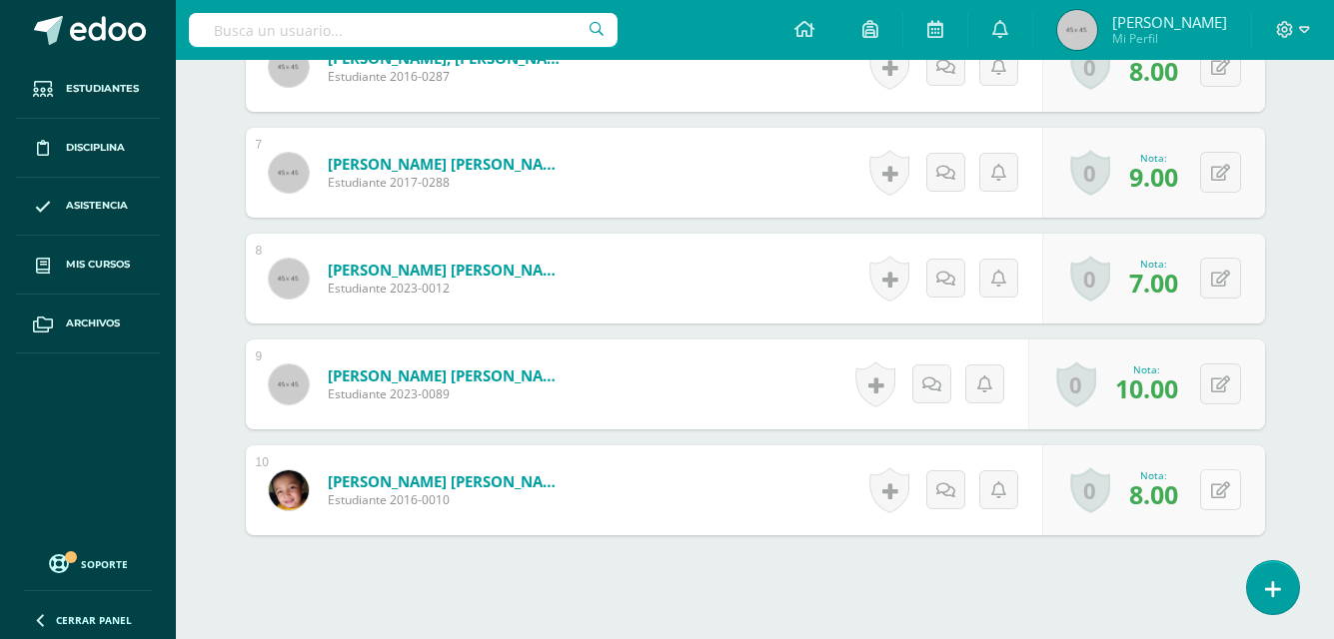
click at [1210, 486] on button at bounding box center [1220, 490] width 41 height 41
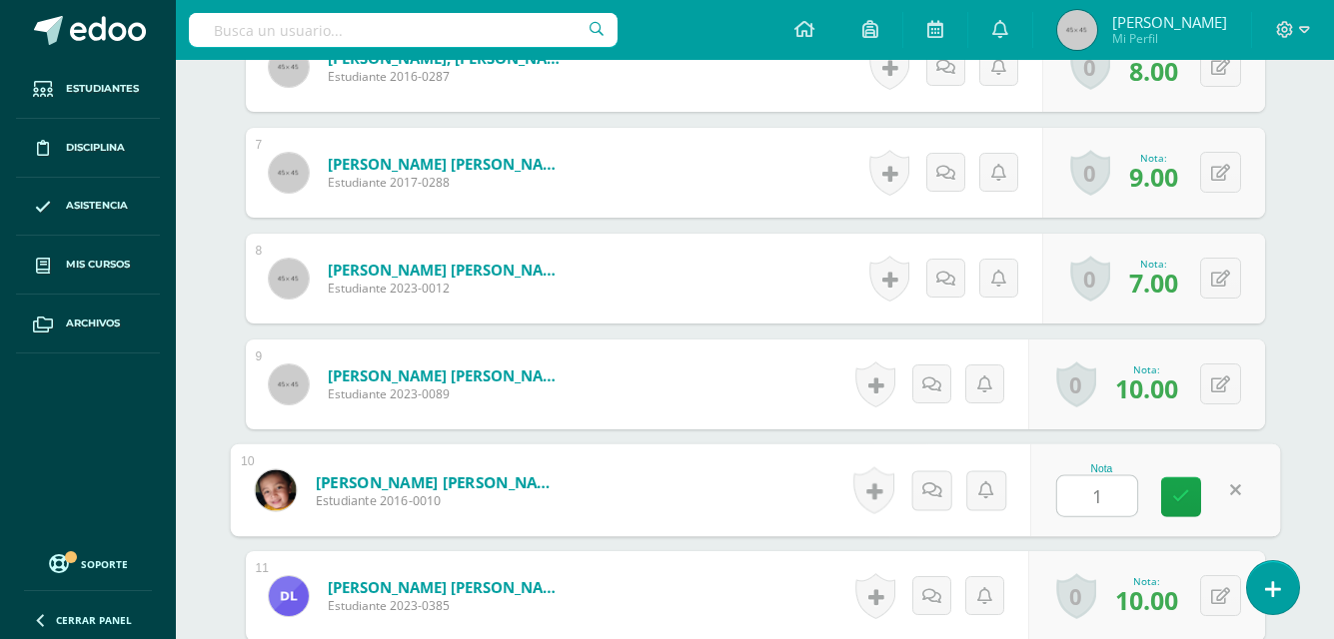
type input "10"
click at [1188, 493] on icon at bounding box center [1181, 496] width 18 height 17
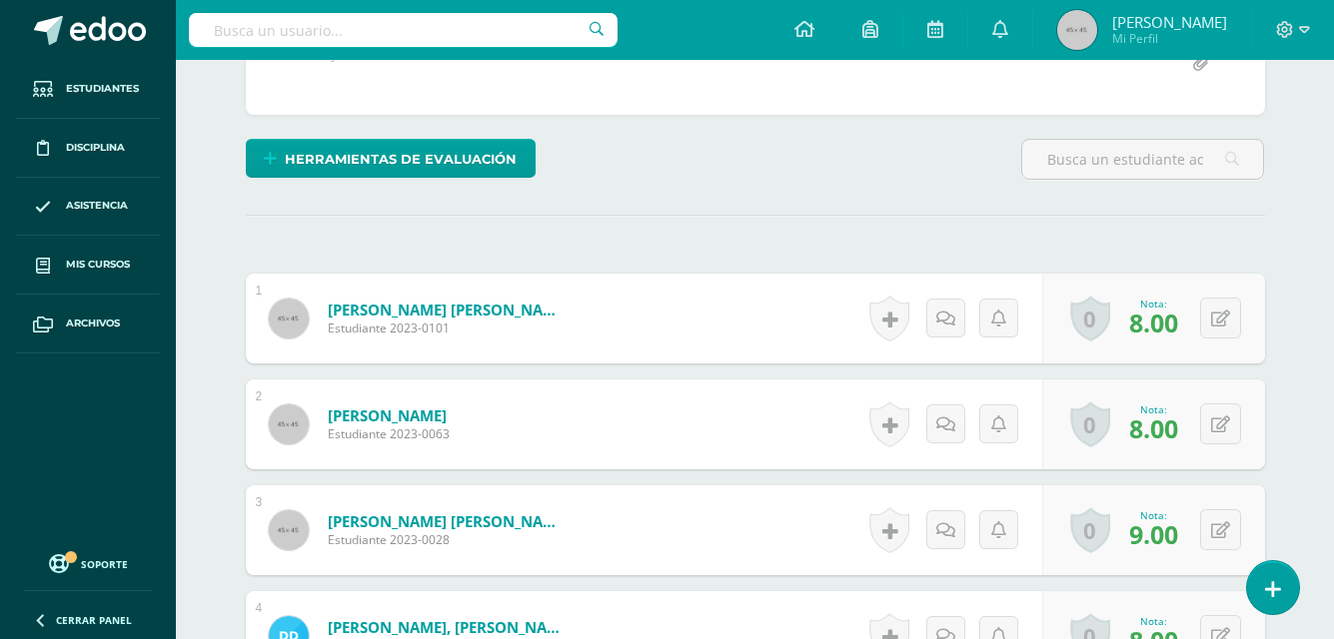
scroll to position [0, 0]
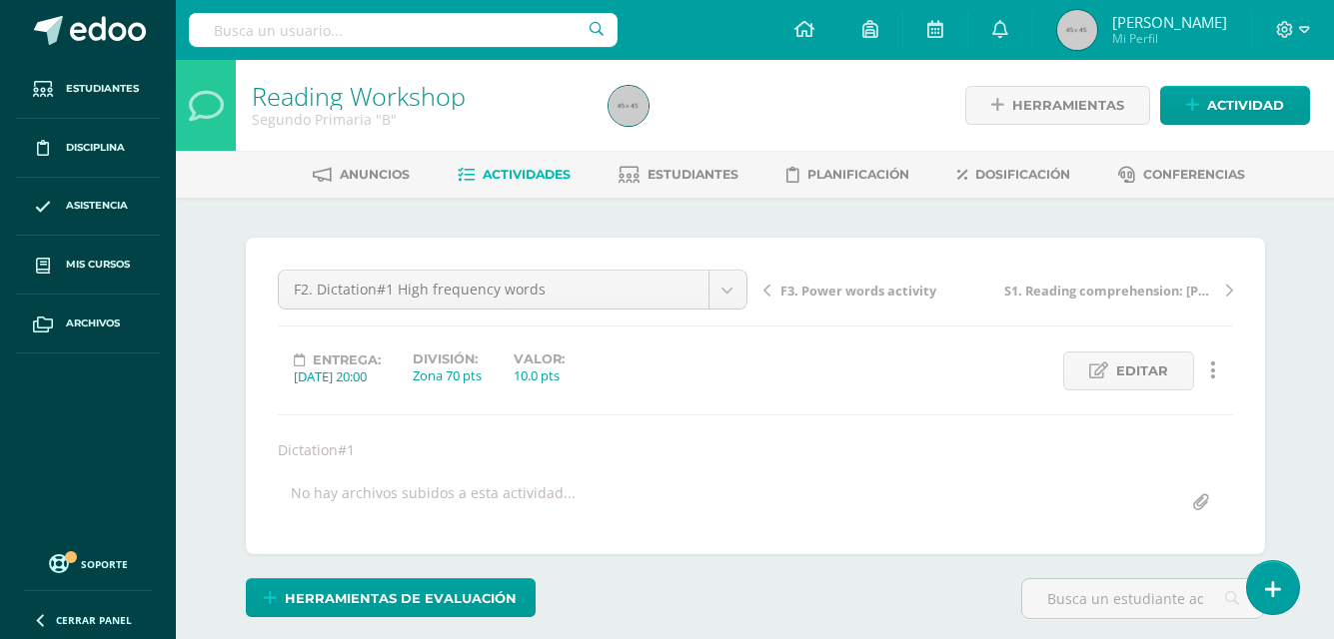
click at [517, 172] on span "Actividades" at bounding box center [527, 174] width 88 height 15
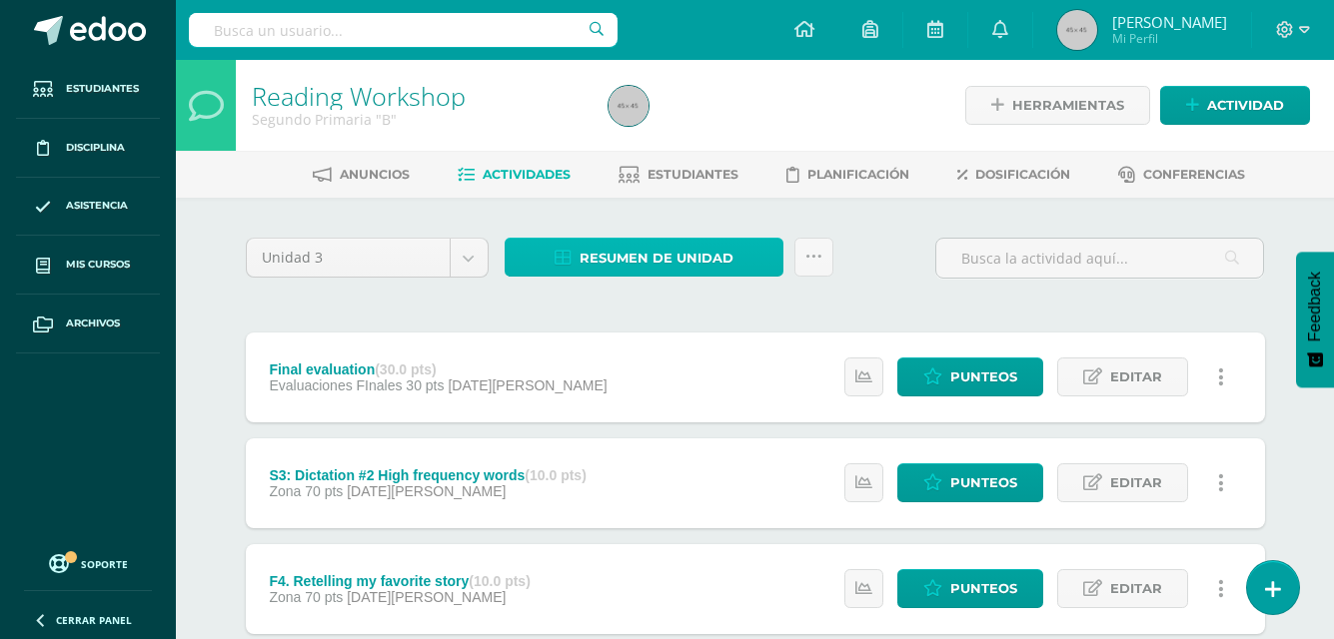
click at [710, 254] on span "Resumen de unidad" at bounding box center [656, 258] width 154 height 37
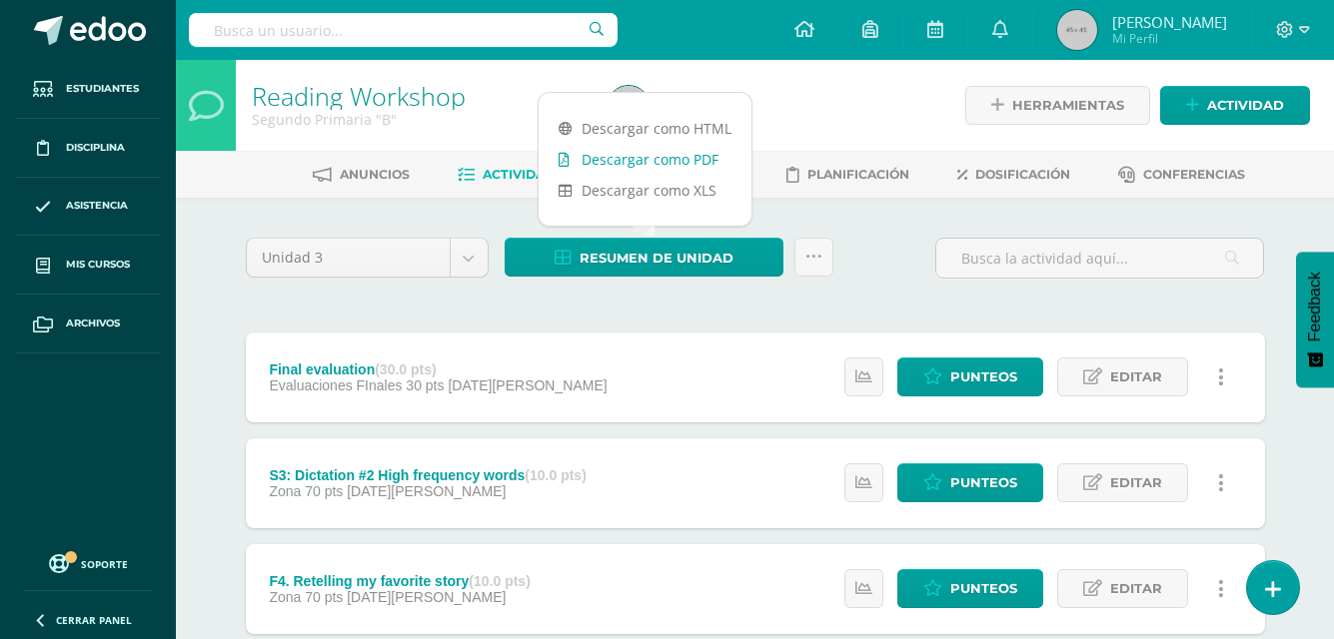
click at [679, 162] on link "Descargar como PDF" at bounding box center [644, 159] width 213 height 31
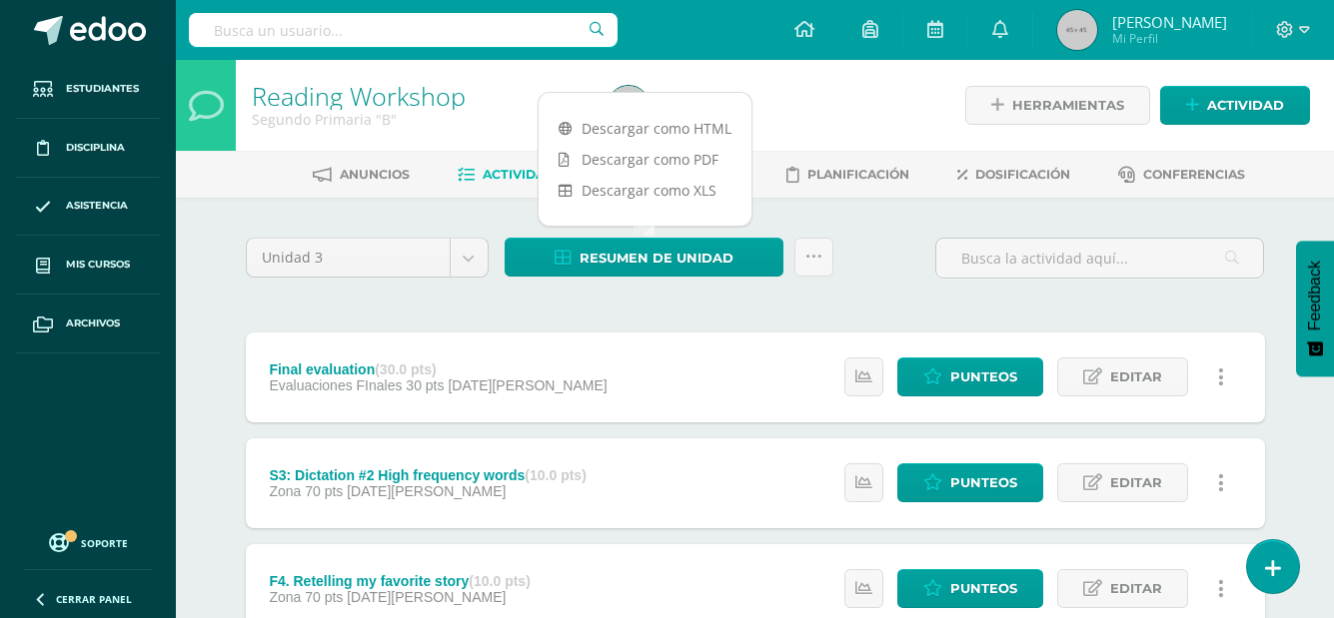
click at [700, 17] on div "Configuración Cerrar sesión [PERSON_NAME] Mi Perfil Avisos 479 avisos sin leer …" at bounding box center [755, 30] width 1158 height 60
